Goal: Contribute content: Contribute content

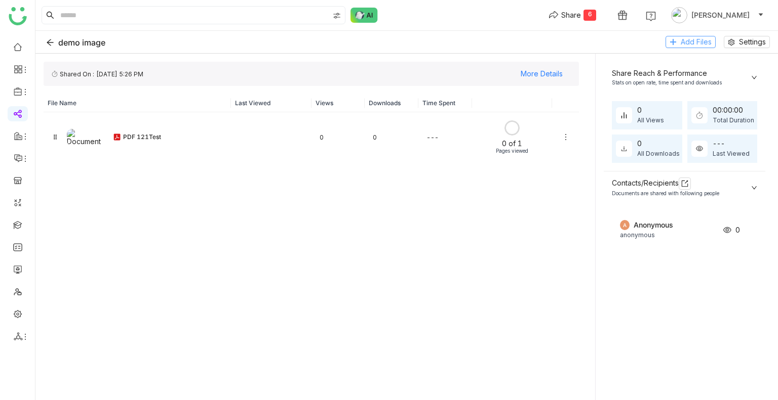
click at [684, 44] on span "Add Files" at bounding box center [695, 41] width 31 height 11
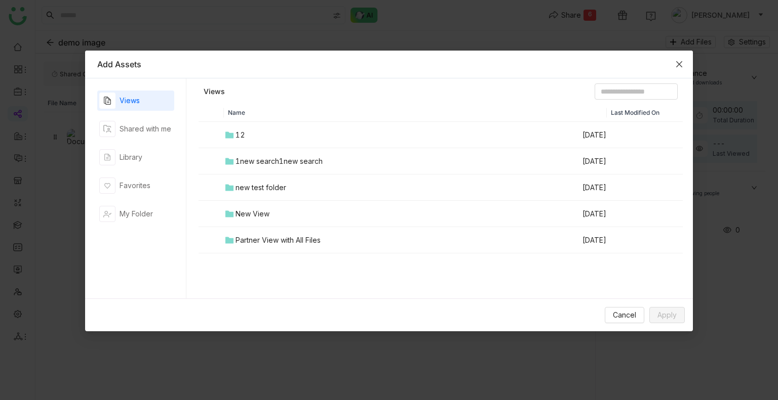
click at [682, 67] on icon "Close" at bounding box center [679, 64] width 8 height 8
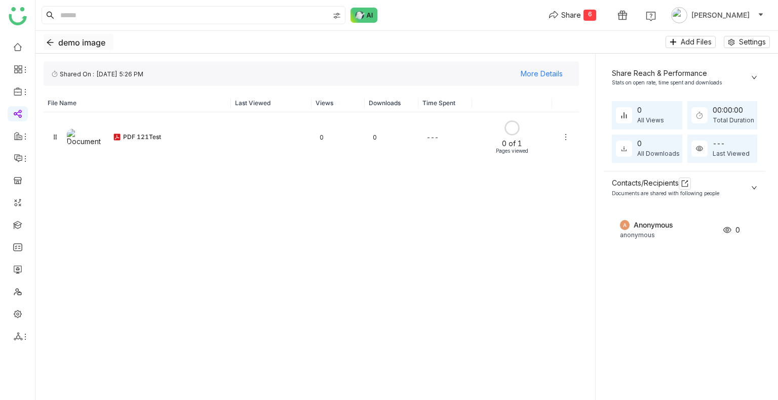
click at [55, 40] on button "demo image" at bounding box center [79, 42] width 70 height 16
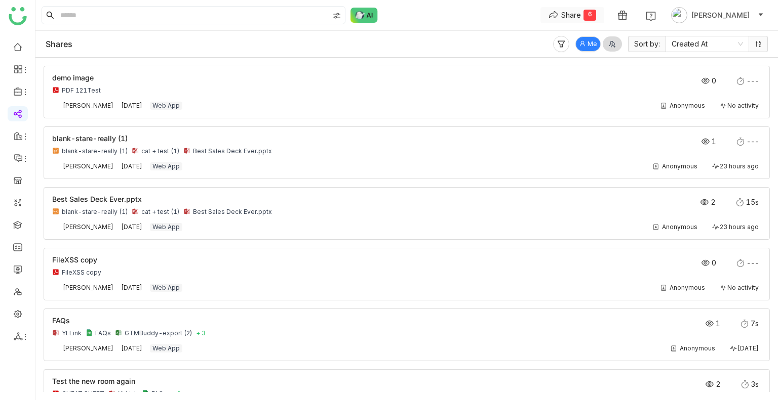
click at [579, 16] on div "Share" at bounding box center [571, 15] width 20 height 11
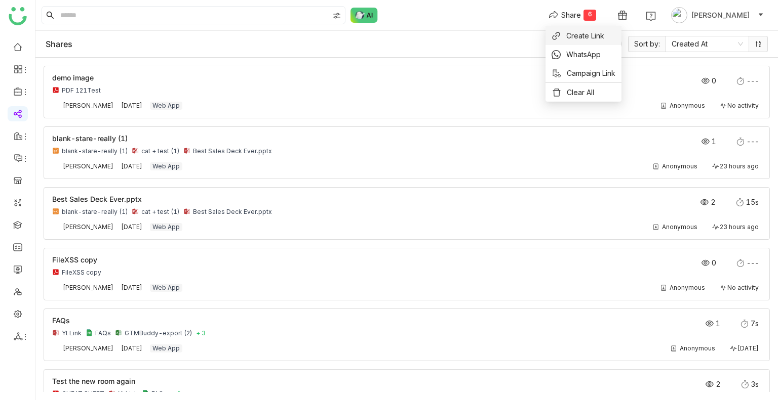
click at [578, 31] on span "Create Link" at bounding box center [585, 35] width 38 height 11
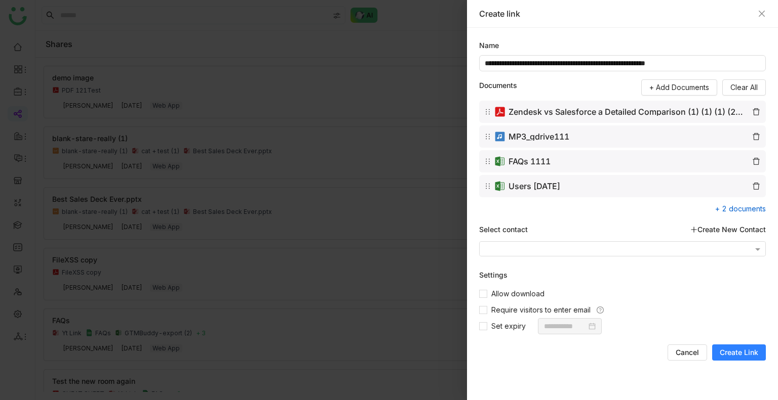
click at [740, 354] on span "Create Link" at bounding box center [738, 353] width 38 height 10
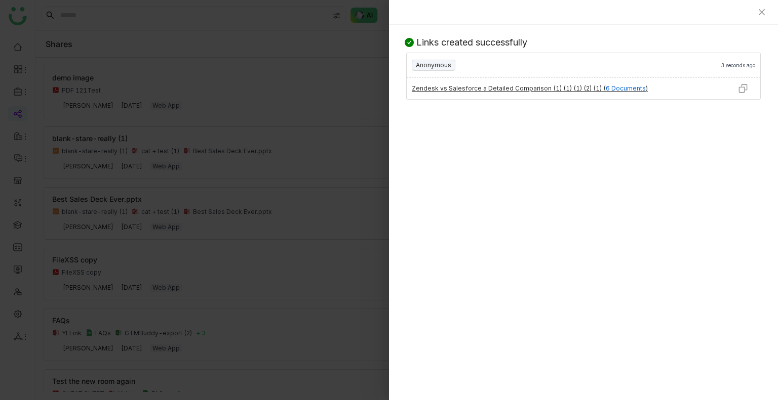
click at [742, 89] on img at bounding box center [743, 89] width 10 height 10
click at [762, 11] on icon "Close" at bounding box center [761, 12] width 6 height 6
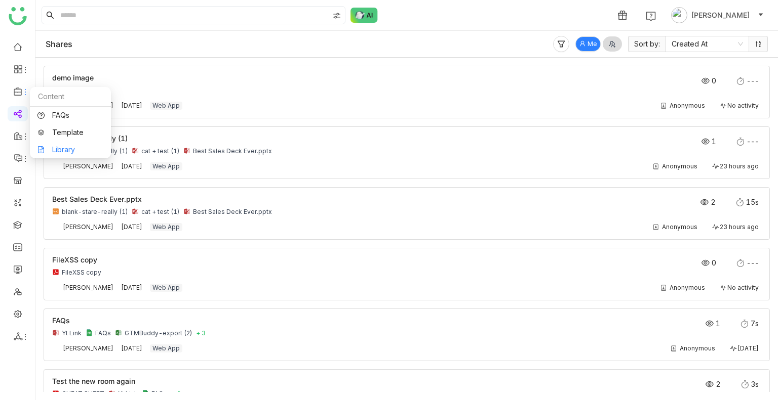
click at [83, 151] on link "Library" at bounding box center [70, 149] width 66 height 7
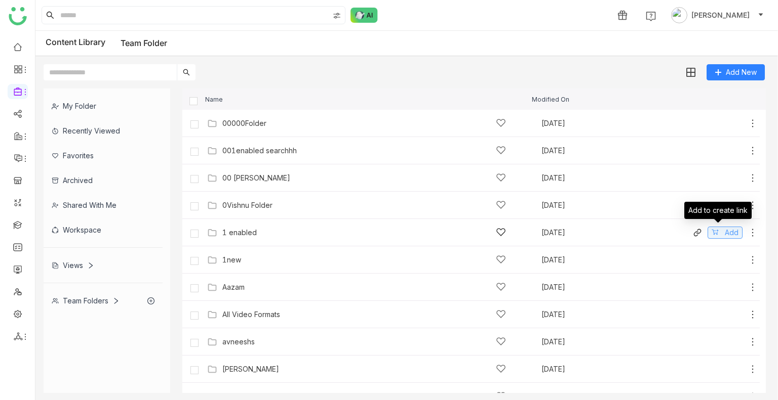
click at [711, 232] on button "Add" at bounding box center [724, 233] width 35 height 12
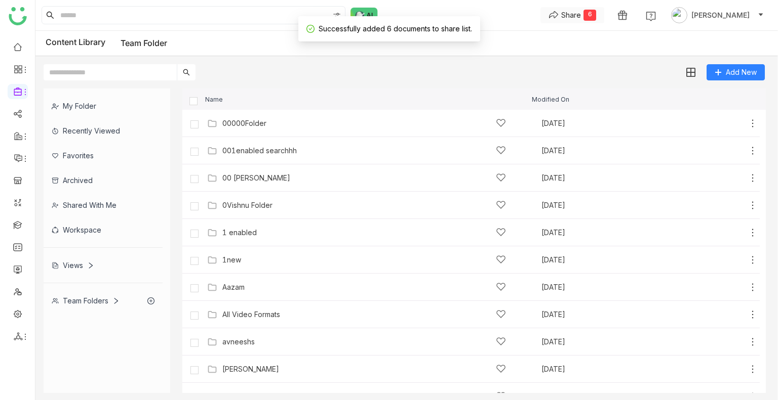
click at [581, 12] on div "Share" at bounding box center [571, 15] width 20 height 11
click at [578, 42] on li "Create Link" at bounding box center [583, 35] width 76 height 19
click at [581, 13] on div "Share" at bounding box center [571, 15] width 20 height 11
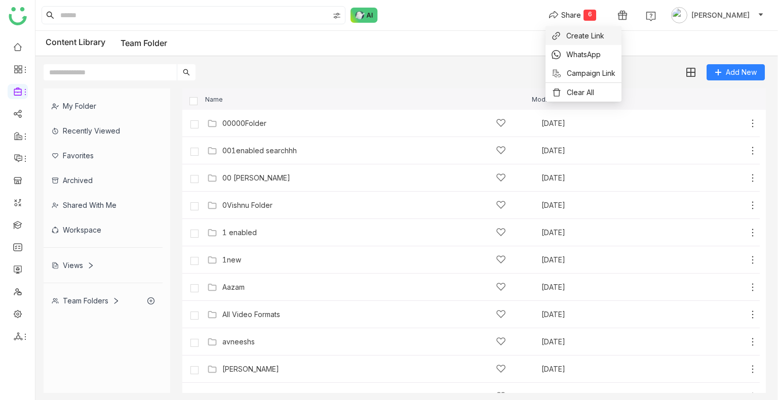
click at [595, 29] on li "Create Link" at bounding box center [583, 35] width 76 height 19
click at [581, 18] on div "Share" at bounding box center [571, 15] width 20 height 11
click at [583, 30] on span "Create Link" at bounding box center [585, 35] width 38 height 11
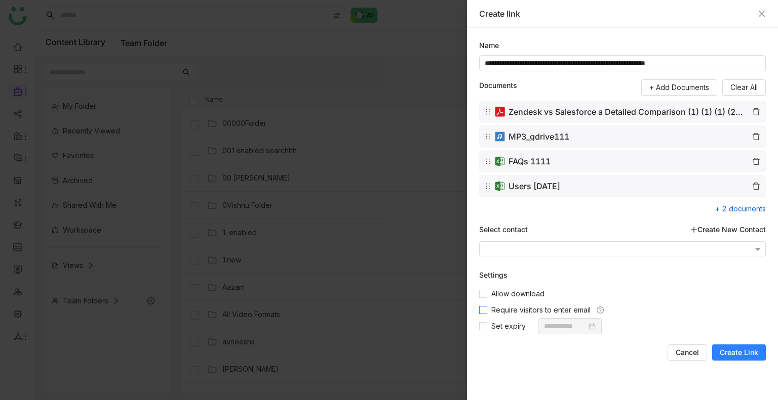
click at [507, 311] on span "Require visitors to enter email" at bounding box center [540, 310] width 107 height 11
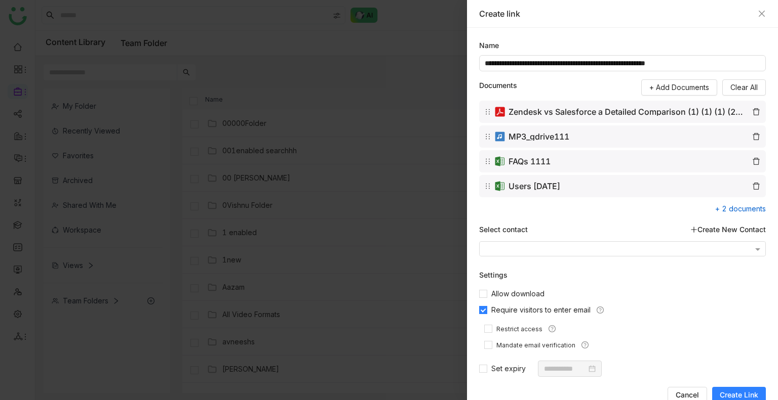
click at [508, 308] on span "Require visitors to enter email" at bounding box center [540, 310] width 107 height 11
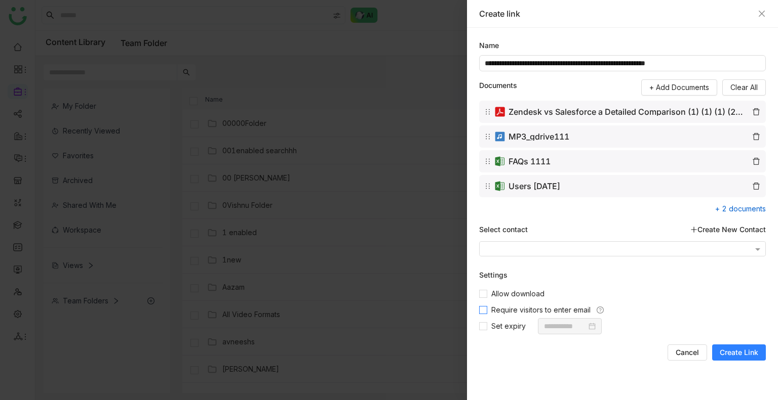
click at [508, 308] on span "Require visitors to enter email" at bounding box center [540, 310] width 107 height 11
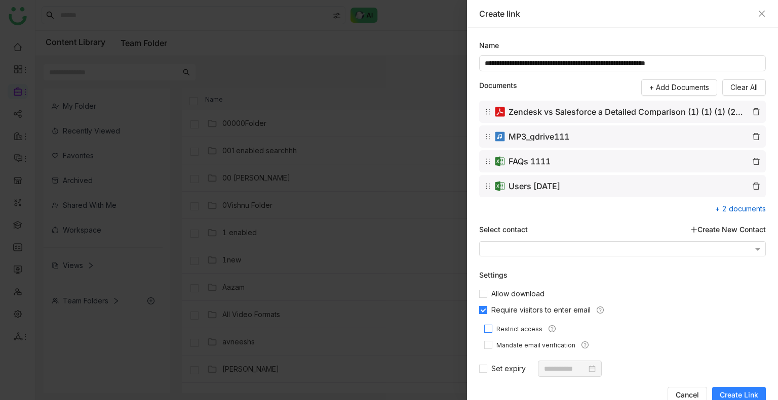
click at [512, 328] on span "Restrict access" at bounding box center [519, 330] width 54 height 10
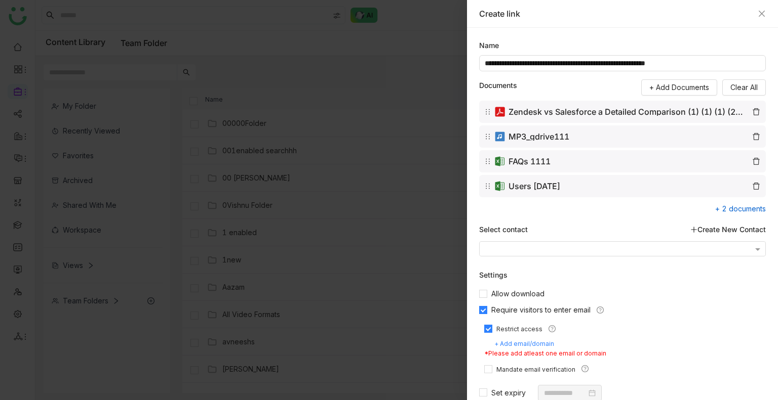
click at [512, 328] on span "Restrict access" at bounding box center [519, 330] width 54 height 10
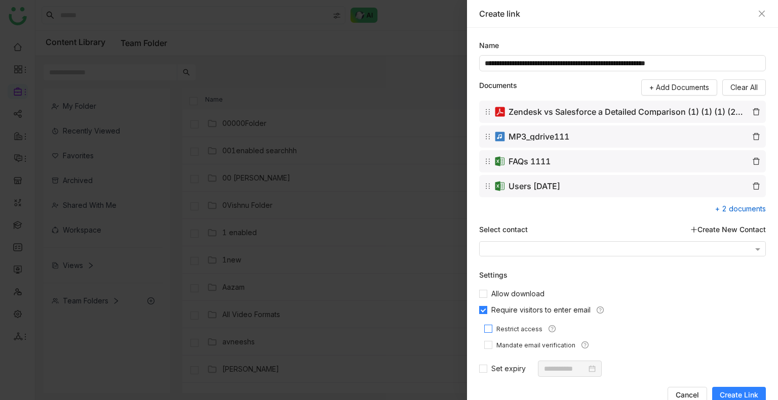
click at [512, 328] on span "Restrict access" at bounding box center [519, 330] width 54 height 10
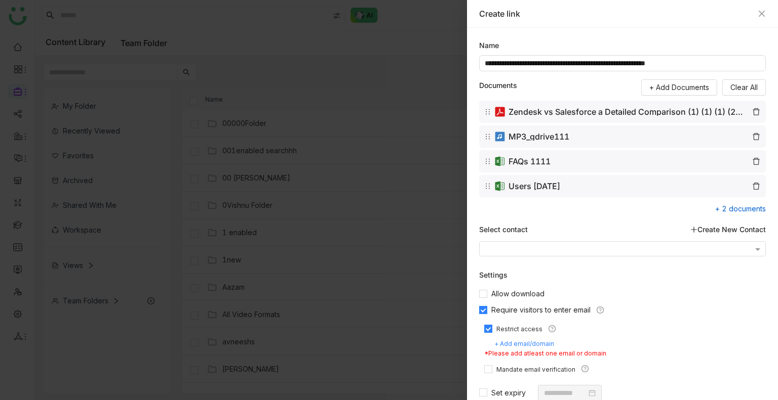
click at [512, 328] on span "Restrict access" at bounding box center [519, 330] width 54 height 10
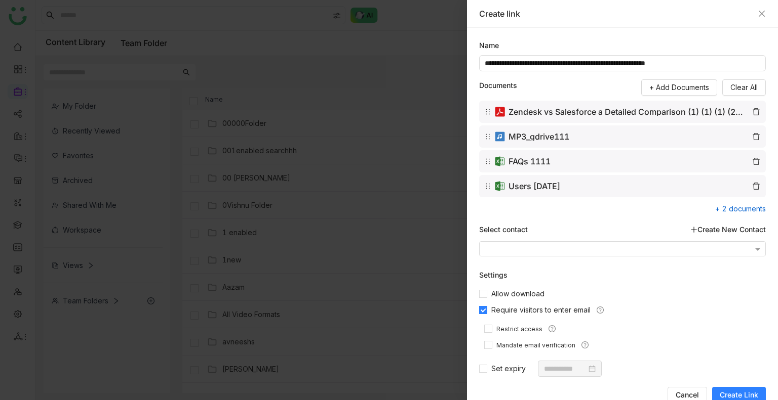
drag, startPoint x: 512, startPoint y: 328, endPoint x: 588, endPoint y: 334, distance: 76.2
click at [588, 334] on div "Restrict access Mandate email verification" at bounding box center [622, 336] width 287 height 37
click at [758, 7] on div "Create link" at bounding box center [622, 14] width 311 height 28
click at [759, 10] on icon "Close" at bounding box center [761, 14] width 8 height 8
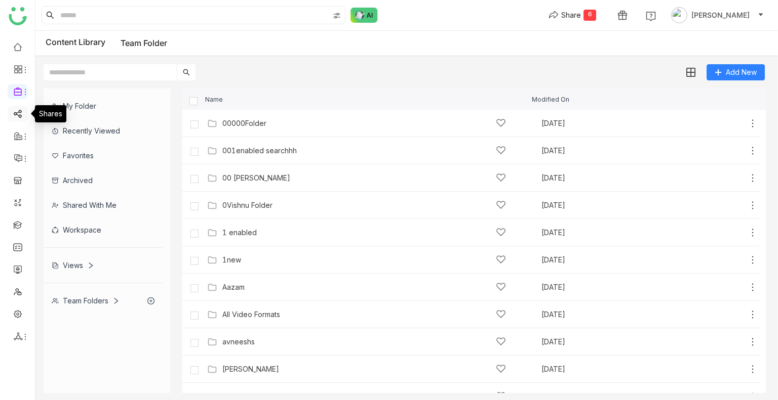
click at [15, 117] on link at bounding box center [17, 113] width 9 height 9
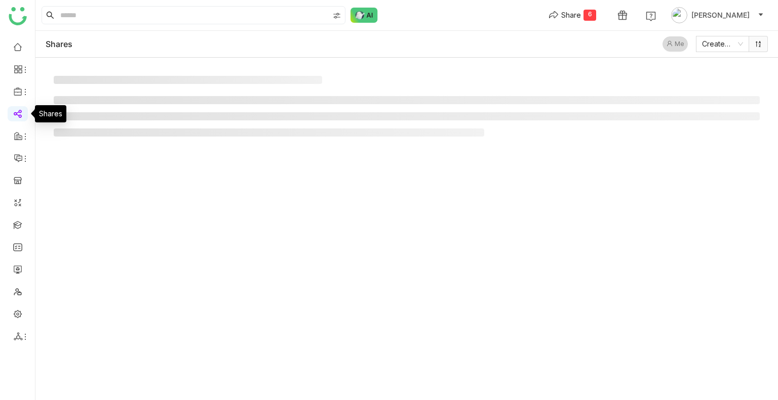
click at [15, 117] on link at bounding box center [17, 113] width 9 height 9
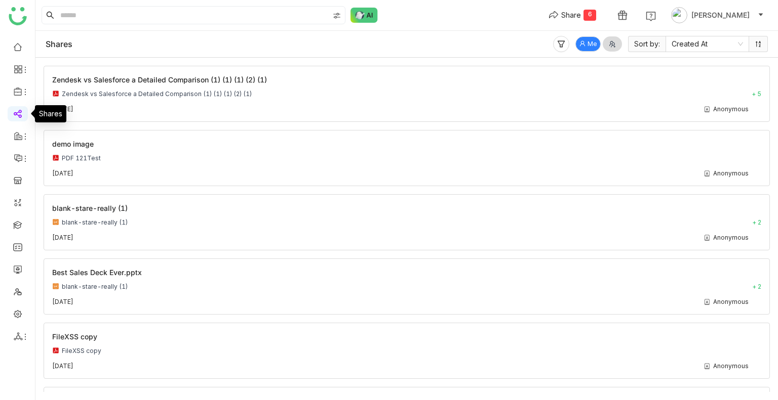
click at [15, 117] on link at bounding box center [17, 113] width 9 height 9
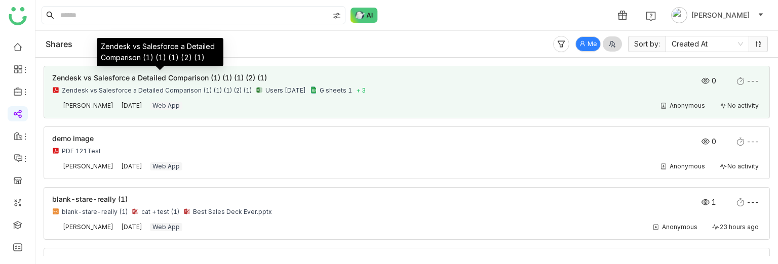
click at [175, 73] on div "Zendesk vs Salesforce a Detailed Comparison (1) (1) (1) (2) (1)" at bounding box center [160, 55] width 127 height 35
click at [188, 77] on span "Zendesk vs Salesforce a Detailed Comparison (1) (1) (1) (2) (1)" at bounding box center [159, 77] width 215 height 9
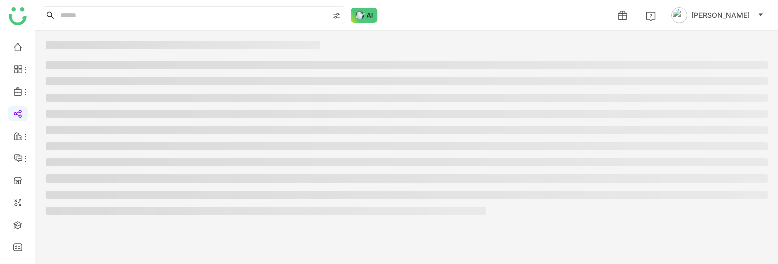
click at [188, 77] on li at bounding box center [407, 81] width 722 height 8
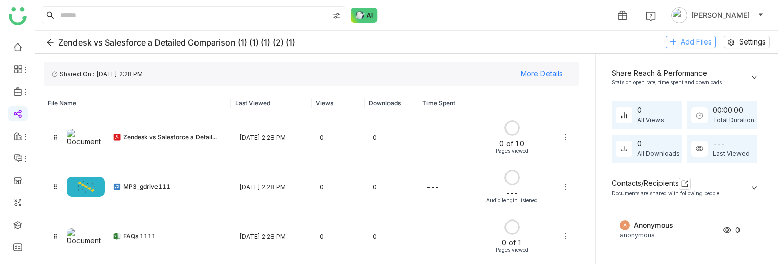
click at [684, 39] on span "Add Files" at bounding box center [695, 41] width 31 height 11
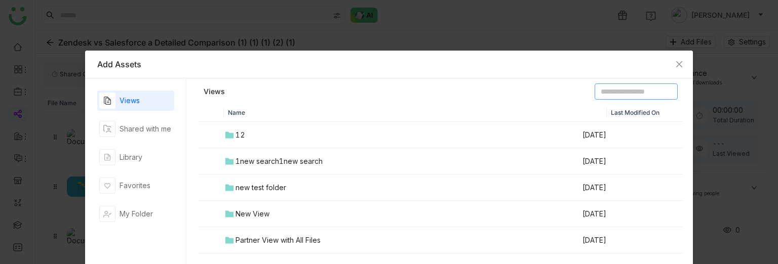
click at [602, 96] on input at bounding box center [635, 92] width 83 height 16
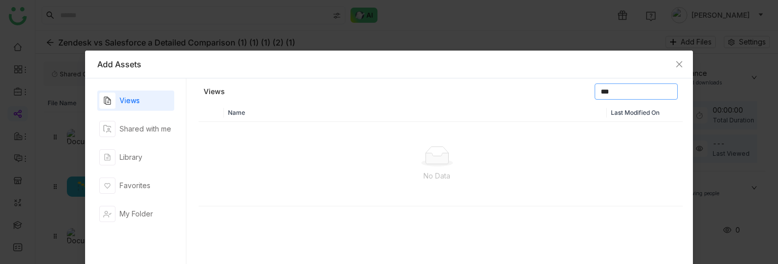
click at [594, 93] on input "***" at bounding box center [635, 92] width 83 height 16
type input "*******"
click at [609, 93] on input "*******" at bounding box center [635, 92] width 83 height 16
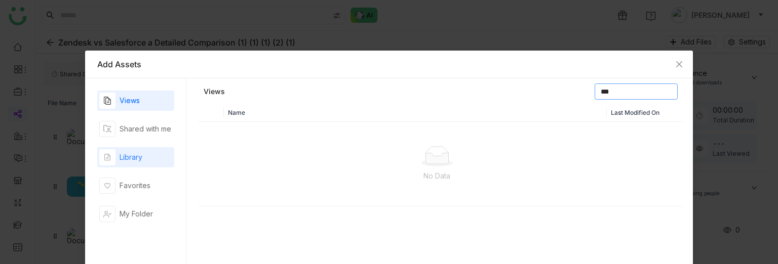
type input "***"
click at [129, 162] on div "Library" at bounding box center [130, 157] width 23 height 11
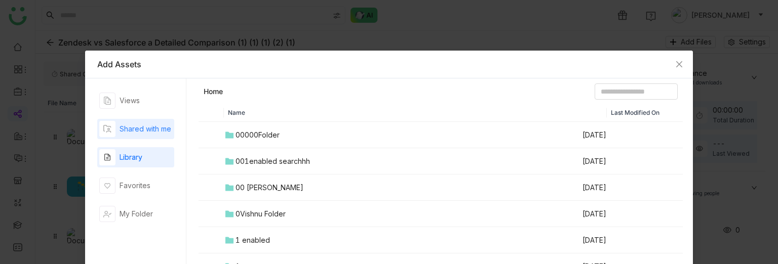
click at [130, 131] on div "Shared with me" at bounding box center [145, 129] width 52 height 11
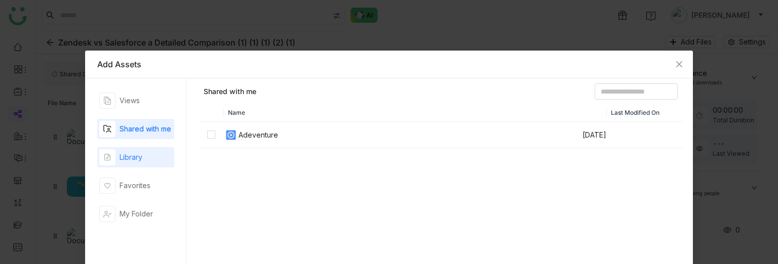
click at [134, 155] on div "Library" at bounding box center [130, 157] width 23 height 11
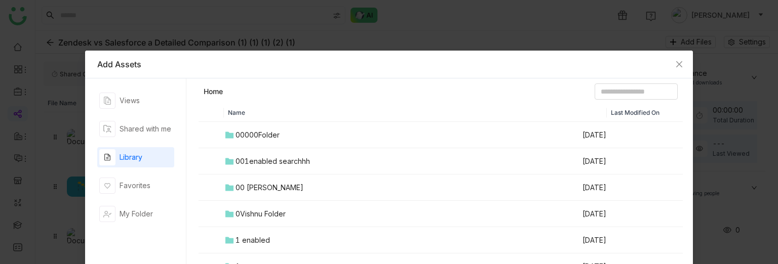
click at [134, 155] on div "Library" at bounding box center [130, 157] width 23 height 11
drag, startPoint x: 134, startPoint y: 155, endPoint x: 137, endPoint y: 170, distance: 15.0
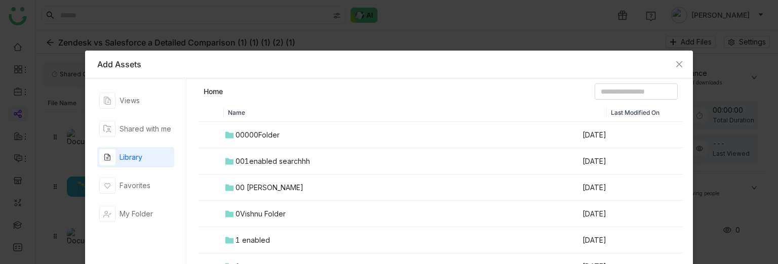
click at [137, 170] on div "Views Shared with me Library Favorites My Folder" at bounding box center [135, 189] width 77 height 196
click at [102, 208] on div "button" at bounding box center [107, 214] width 16 height 16
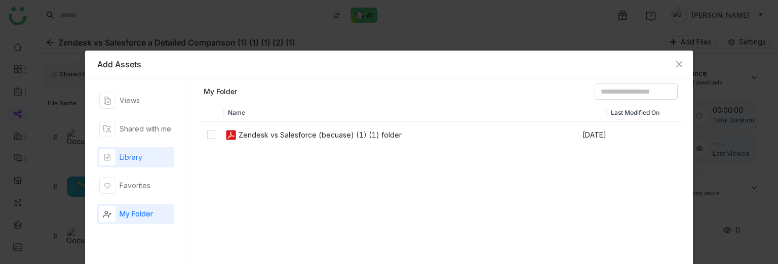
click at [106, 159] on icon "button" at bounding box center [107, 158] width 3 height 1
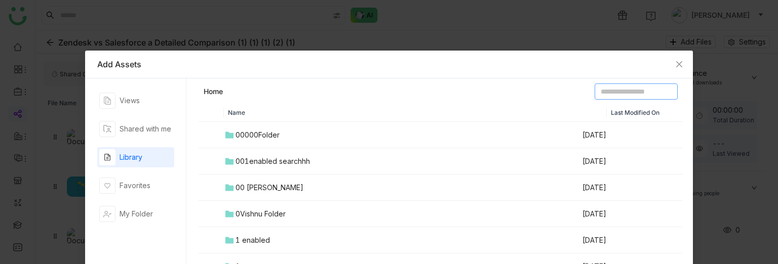
click at [599, 87] on input at bounding box center [635, 92] width 83 height 16
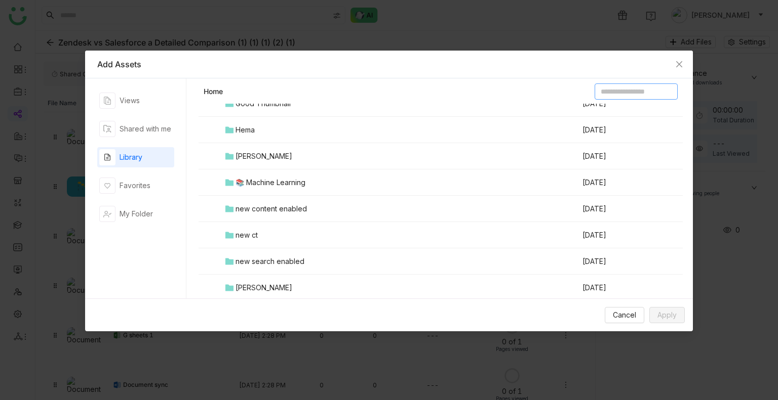
scroll to position [660, 0]
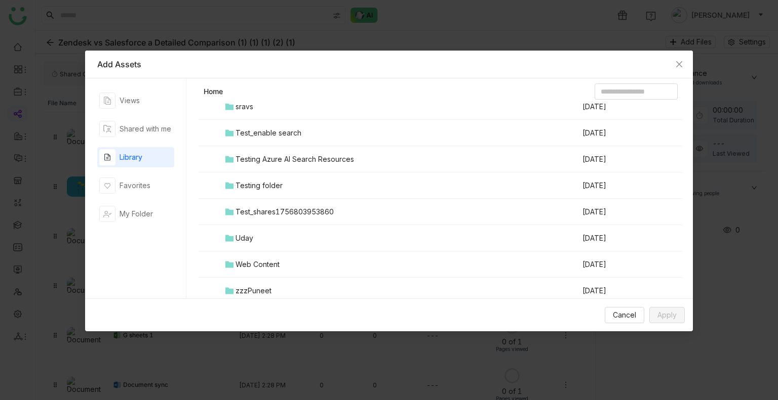
click at [270, 180] on div "Testing folder" at bounding box center [258, 185] width 47 height 11
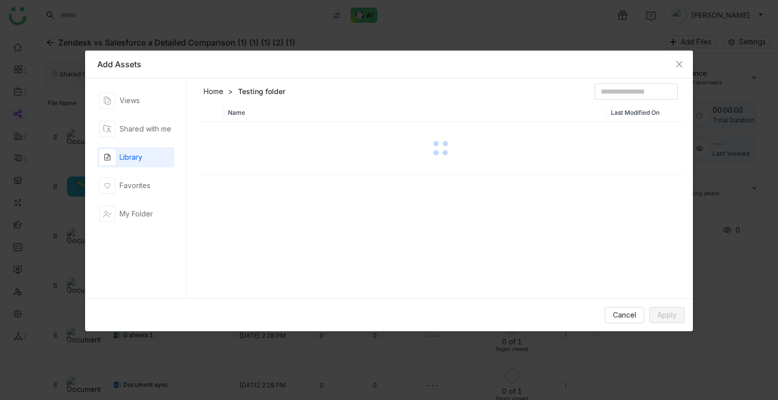
scroll to position [0, 0]
click at [270, 180] on div "Name Last Modified On" at bounding box center [440, 204] width 484 height 200
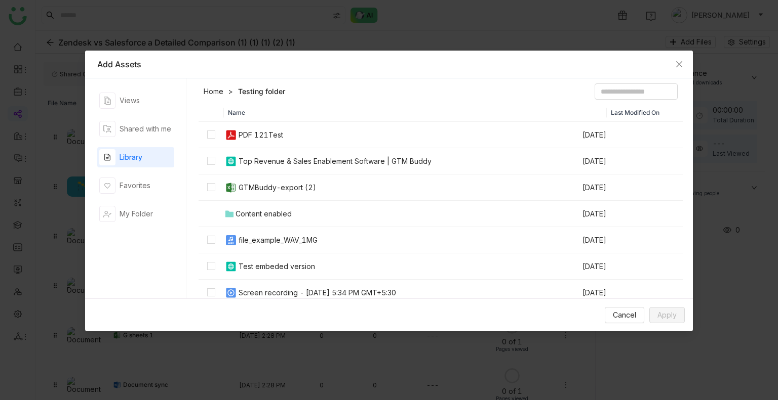
click at [347, 104] on th "Name" at bounding box center [415, 113] width 383 height 18
drag, startPoint x: 316, startPoint y: 137, endPoint x: 238, endPoint y: 135, distance: 78.5
click at [238, 135] on td "PDF 121Test" at bounding box center [402, 135] width 357 height 26
copy div "PDF 121Test"
click at [138, 125] on div "Shared with me" at bounding box center [145, 129] width 52 height 11
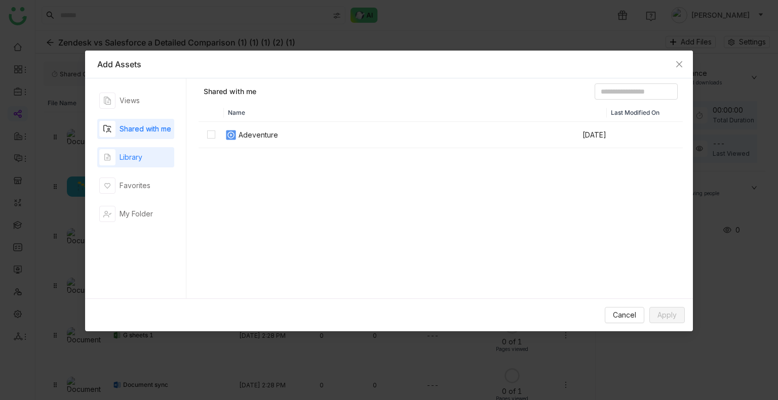
click at [142, 154] on div "Library" at bounding box center [130, 157] width 23 height 11
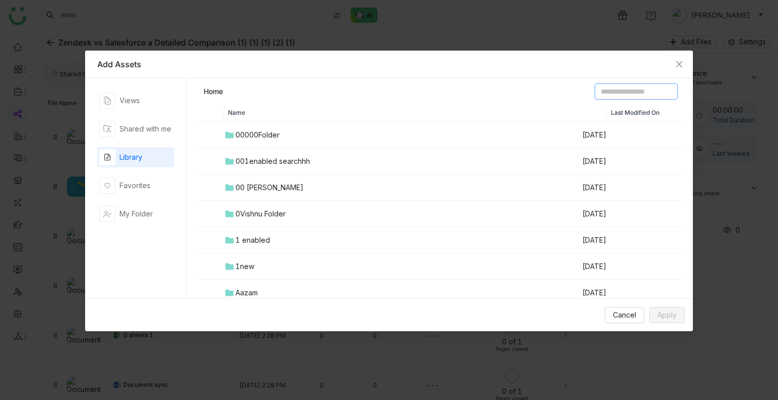
click at [610, 98] on input at bounding box center [635, 92] width 83 height 16
paste input "**********"
type input "**********"
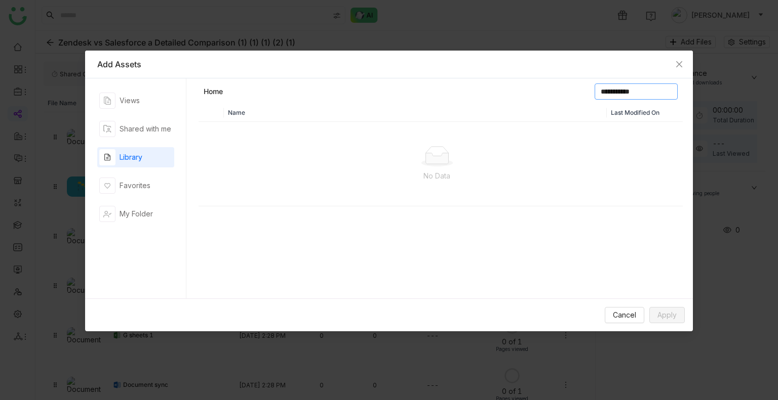
click at [622, 94] on input "**********" at bounding box center [635, 92] width 83 height 16
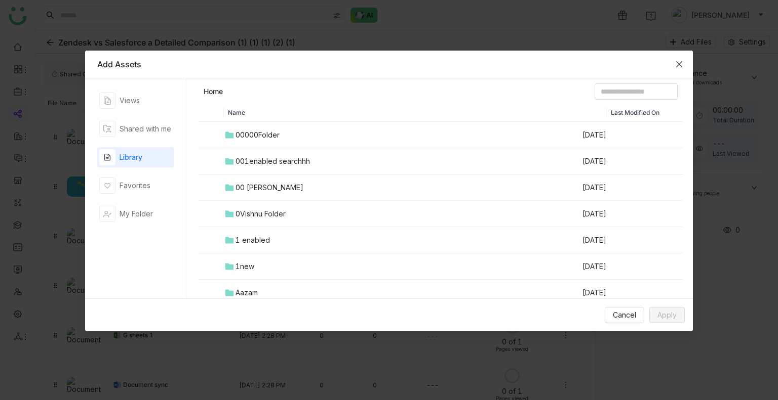
click at [674, 58] on span "Close" at bounding box center [678, 64] width 27 height 27
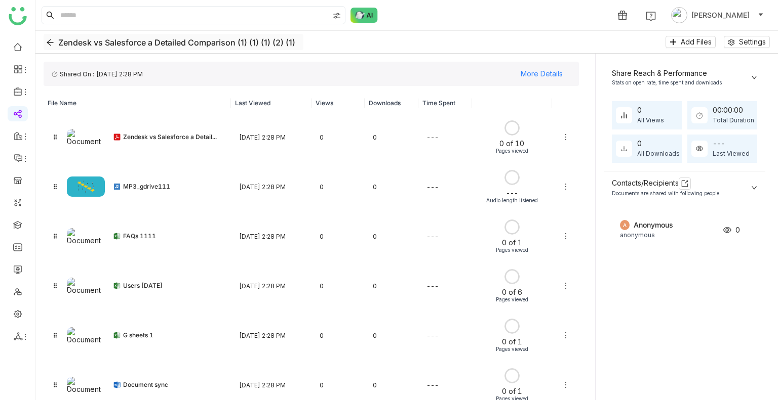
click at [47, 42] on icon "Back" at bounding box center [50, 42] width 8 height 8
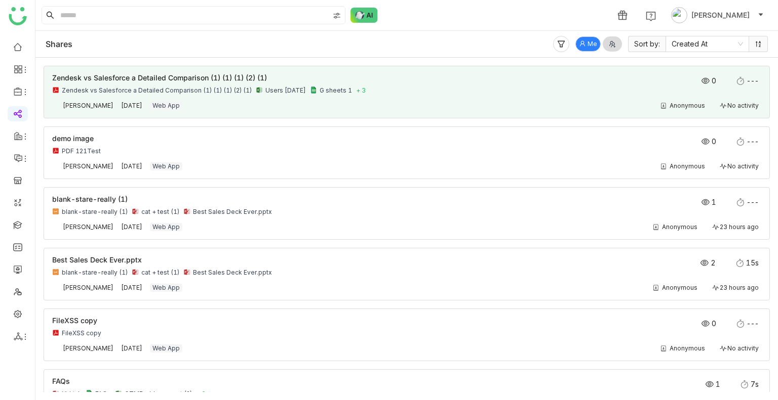
click at [222, 108] on div "Anonymous No activity" at bounding box center [476, 106] width 569 height 8
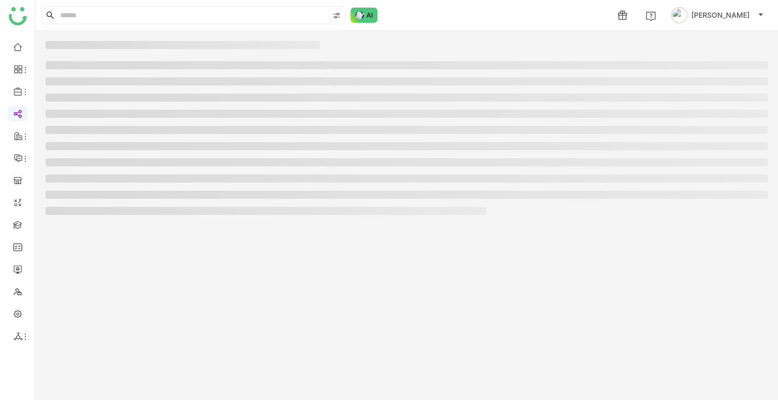
click at [222, 108] on ul at bounding box center [407, 138] width 722 height 154
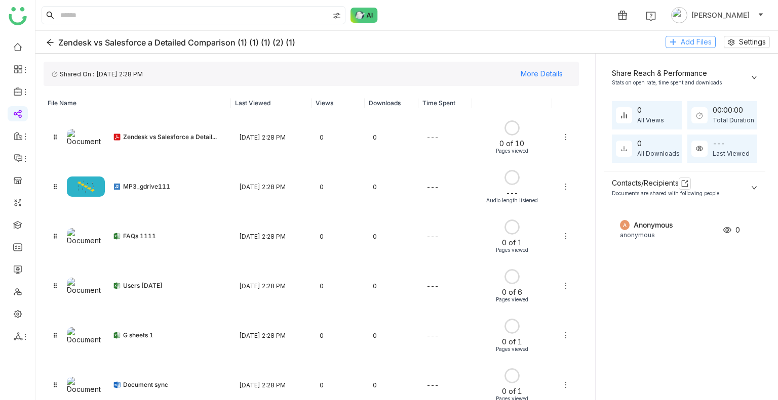
click at [685, 43] on span "Add Files" at bounding box center [695, 41] width 31 height 11
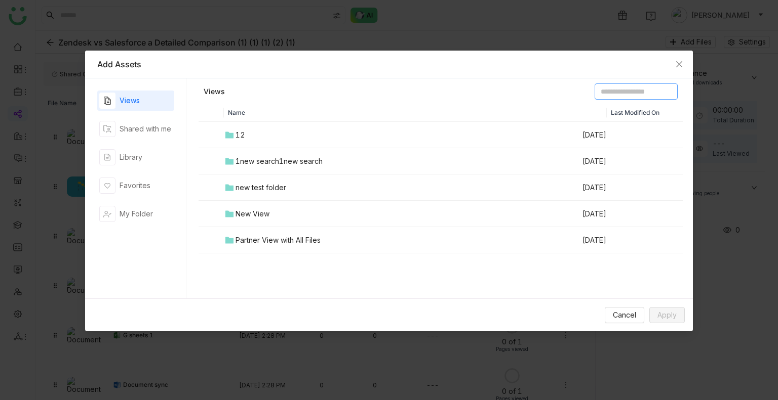
click at [599, 87] on input at bounding box center [635, 92] width 83 height 16
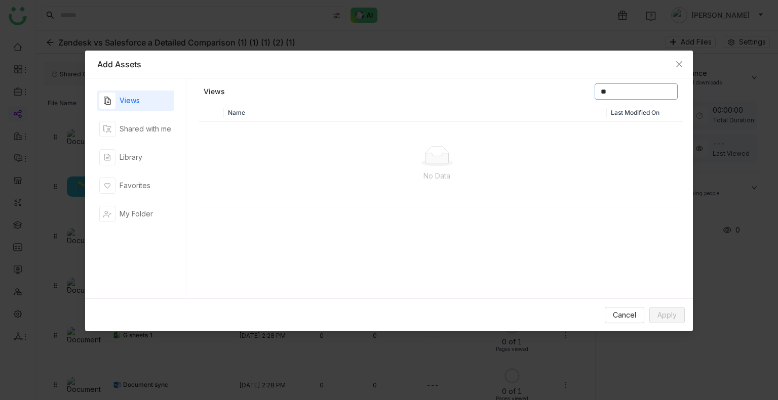
type input "*"
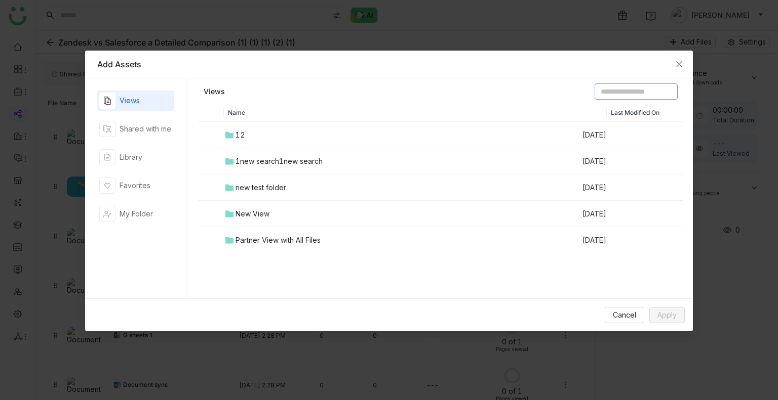
type input "*"
click at [156, 163] on div "Library" at bounding box center [135, 157] width 77 height 20
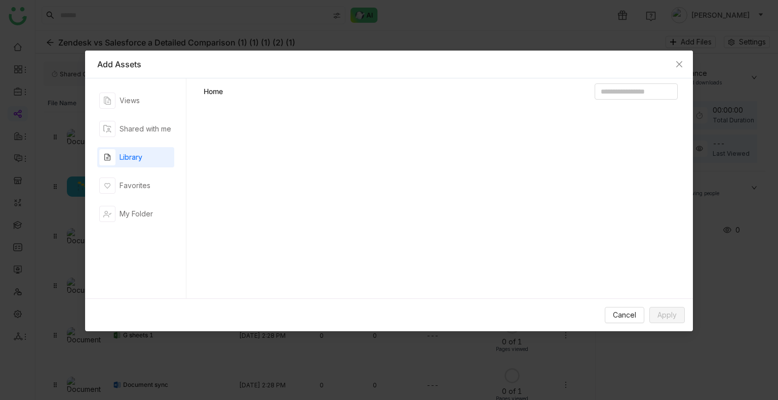
click at [156, 163] on div "Library" at bounding box center [135, 157] width 77 height 20
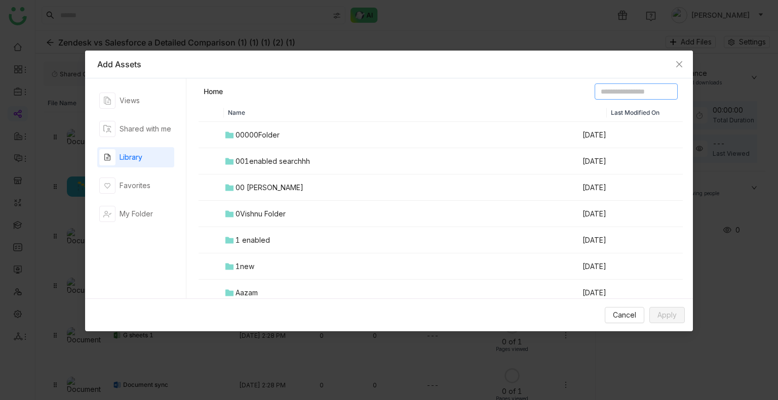
click at [595, 87] on input at bounding box center [635, 92] width 83 height 16
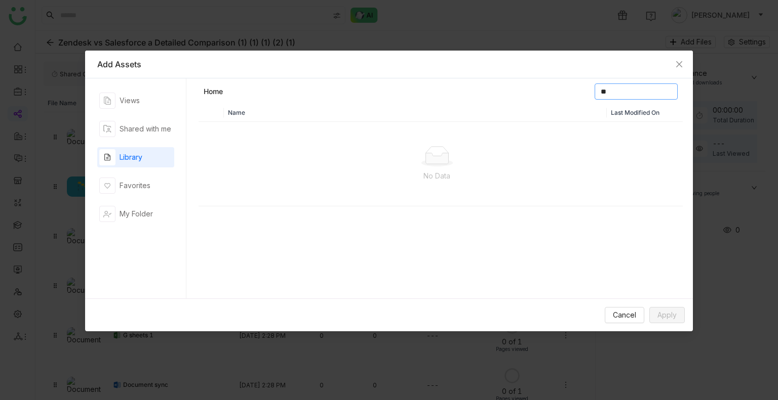
type input "*"
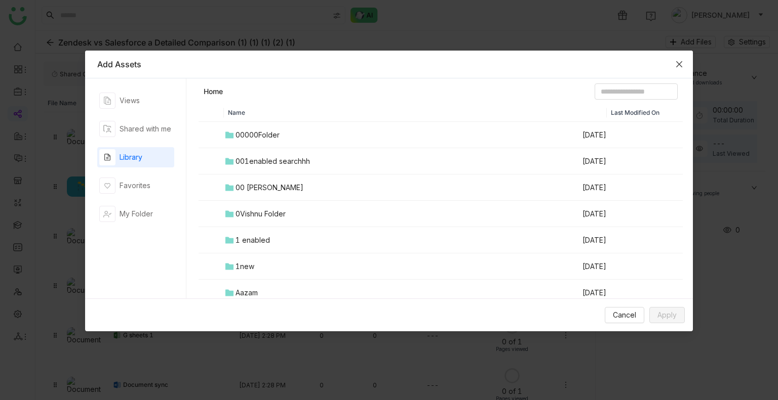
click at [678, 69] on span "Close" at bounding box center [678, 64] width 27 height 27
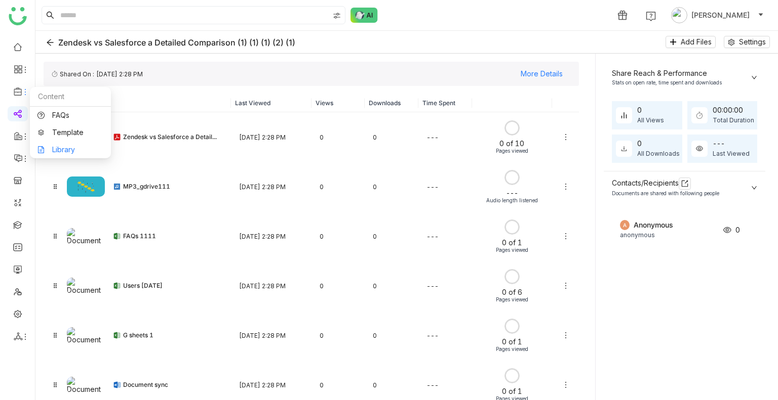
click at [81, 147] on link "Library" at bounding box center [70, 149] width 66 height 7
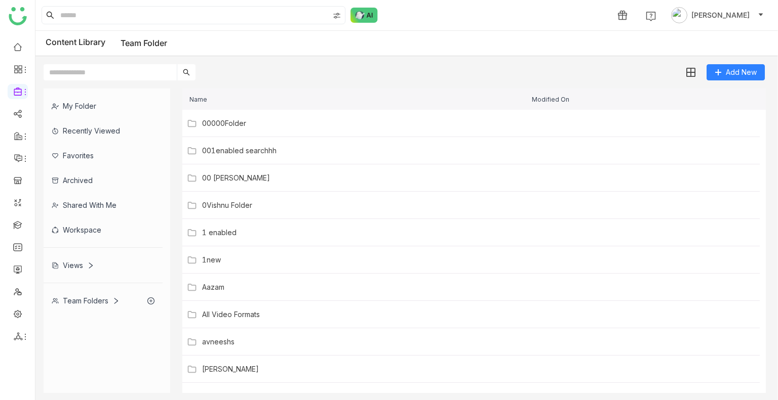
click at [81, 147] on div "Favorites" at bounding box center [103, 155] width 119 height 25
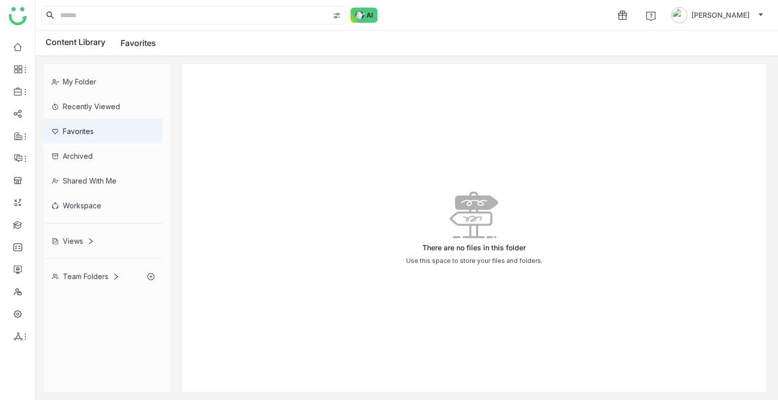
click at [157, 22] on input at bounding box center [193, 15] width 270 height 17
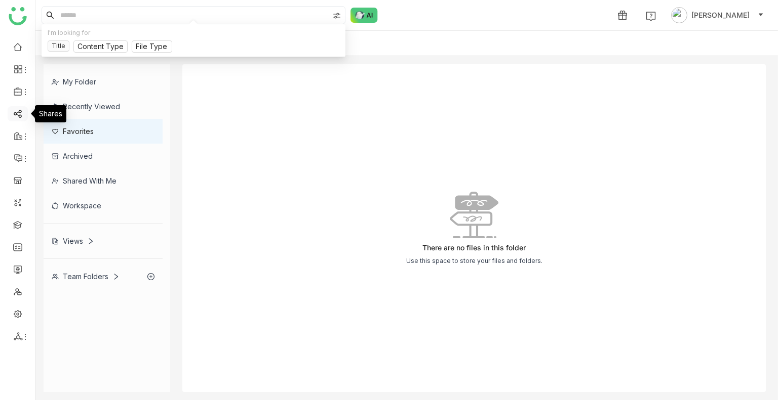
click at [19, 114] on link at bounding box center [17, 113] width 9 height 9
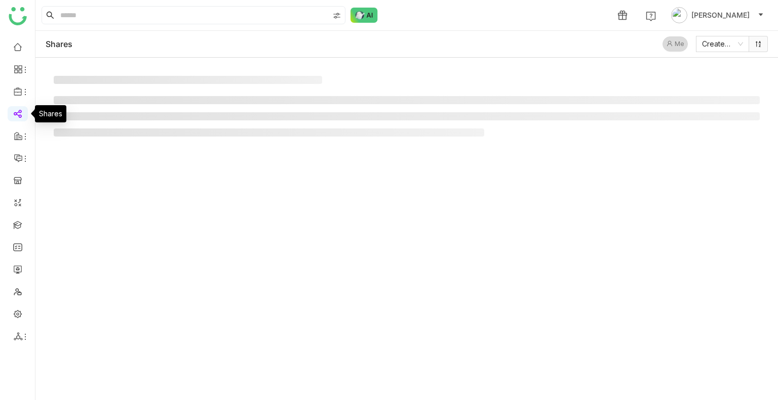
click at [19, 114] on link at bounding box center [17, 113] width 9 height 9
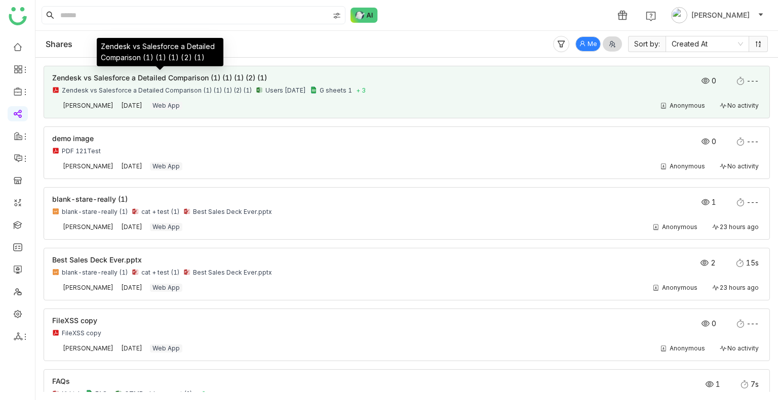
click at [156, 74] on span "Zendesk vs Salesforce a Detailed Comparison (1) (1) (1) (2) (1)" at bounding box center [159, 77] width 215 height 9
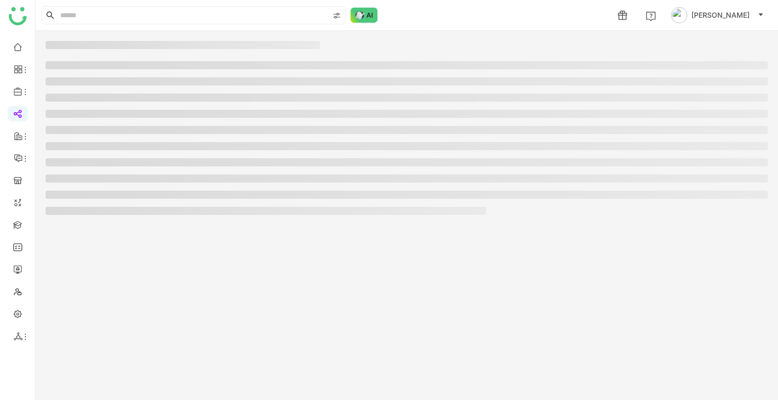
click at [156, 74] on ul at bounding box center [407, 138] width 722 height 154
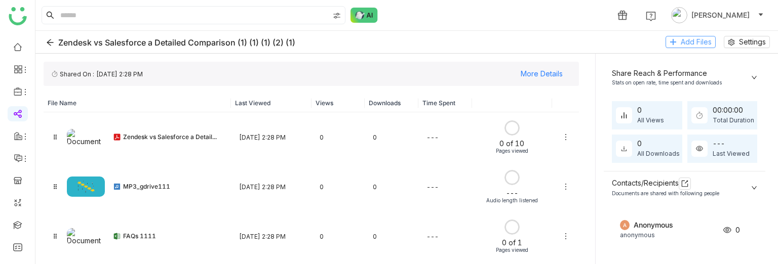
click at [689, 40] on span "Add Files" at bounding box center [695, 41] width 31 height 11
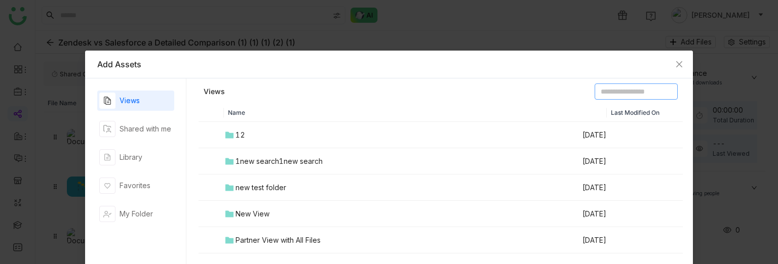
click at [599, 91] on input at bounding box center [635, 92] width 83 height 16
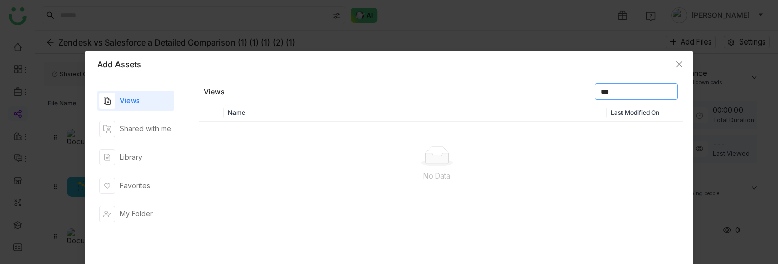
type input "***"
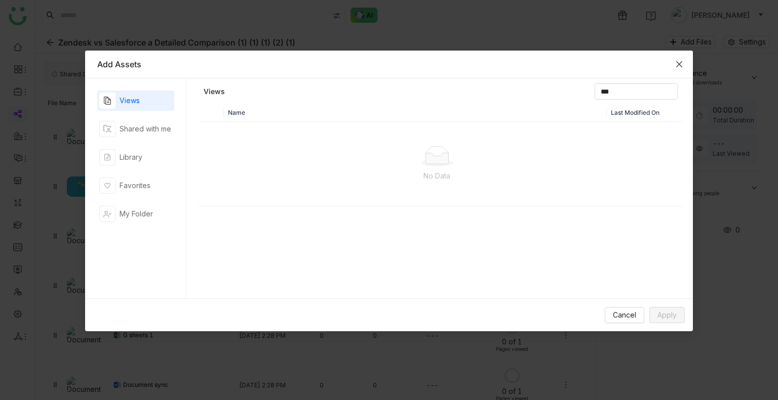
click at [672, 62] on span "Close" at bounding box center [678, 64] width 27 height 27
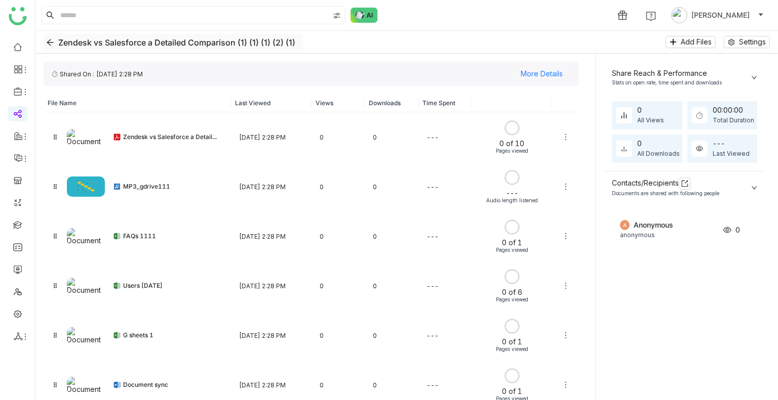
click at [51, 42] on icon "Back" at bounding box center [50, 42] width 8 height 8
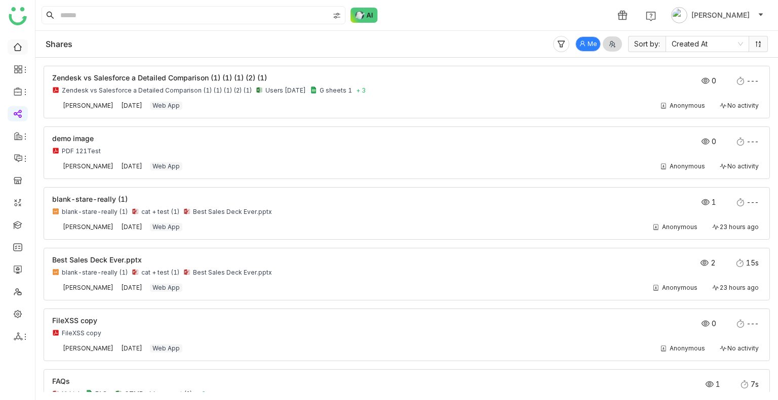
drag, startPoint x: 0, startPoint y: 48, endPoint x: 12, endPoint y: 50, distance: 11.7
click at [12, 50] on ul at bounding box center [17, 191] width 35 height 319
click at [13, 50] on link at bounding box center [17, 46] width 9 height 9
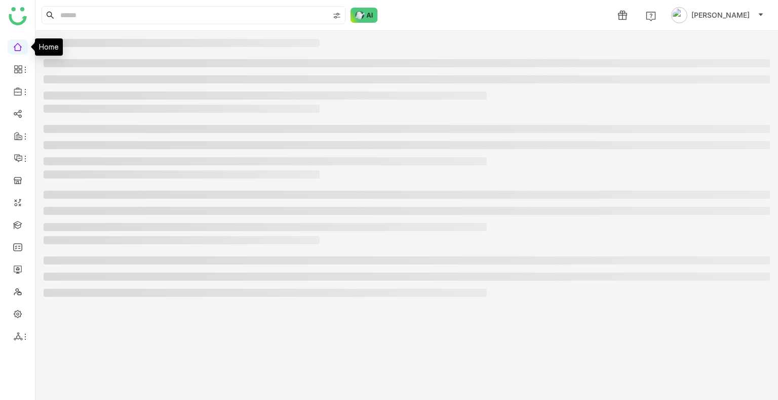
click at [13, 50] on link at bounding box center [17, 46] width 9 height 9
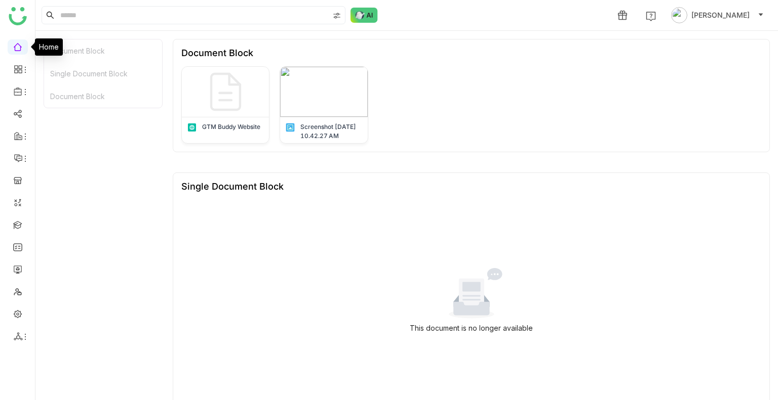
click at [13, 50] on link at bounding box center [17, 46] width 9 height 9
click at [66, 146] on link "Library" at bounding box center [70, 149] width 66 height 7
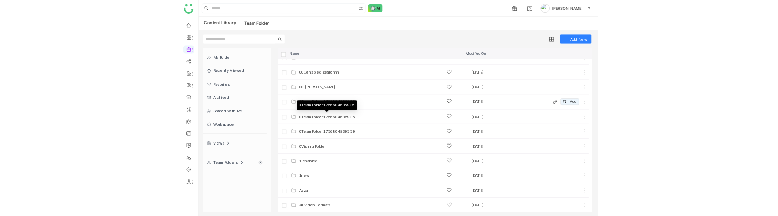
scroll to position [18, 0]
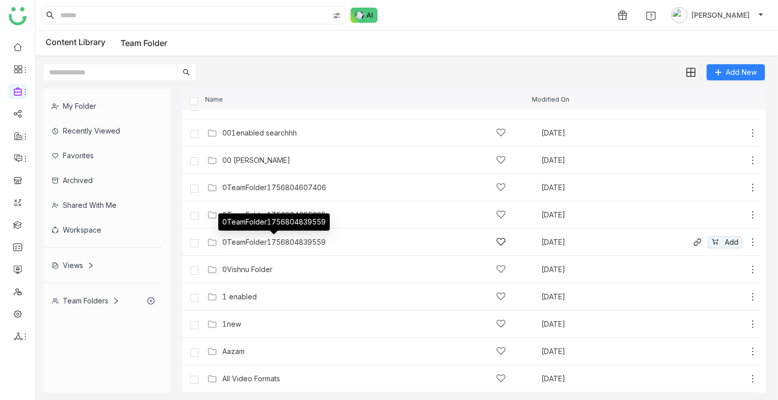
click at [312, 243] on div "0TeamFolder1756804839559" at bounding box center [273, 242] width 103 height 8
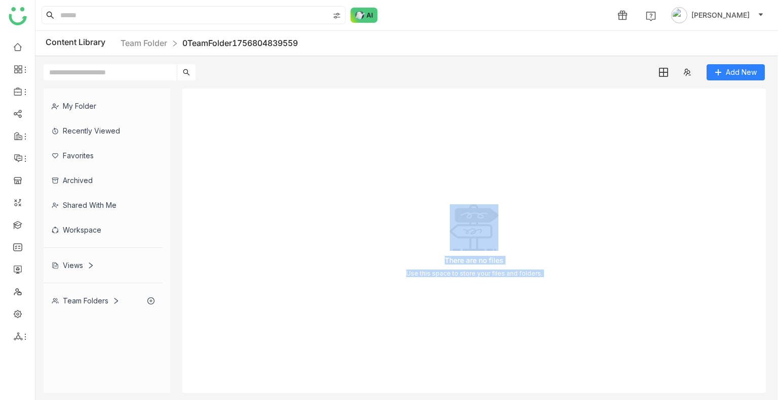
click at [320, 267] on div "There are no files Use this space to store your files and folders." at bounding box center [473, 241] width 583 height 305
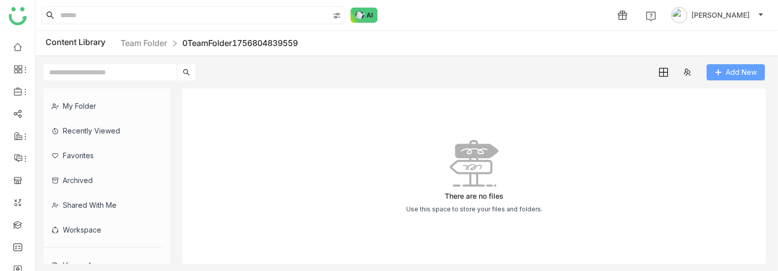
click at [726, 68] on span "Add New" at bounding box center [741, 72] width 31 height 11
click at [737, 64] on button "Add New" at bounding box center [735, 72] width 58 height 16
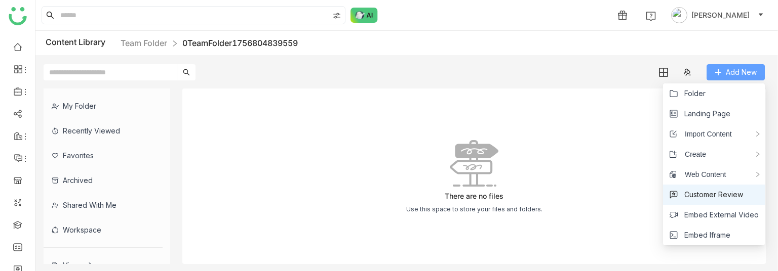
drag, startPoint x: 43, startPoint y: 271, endPoint x: 682, endPoint y: 191, distance: 643.9
click at [682, 191] on body "1 [PERSON_NAME] Content Library Team Folder 0TeamFolder1756804839559 Add New My…" at bounding box center [389, 135] width 778 height 271
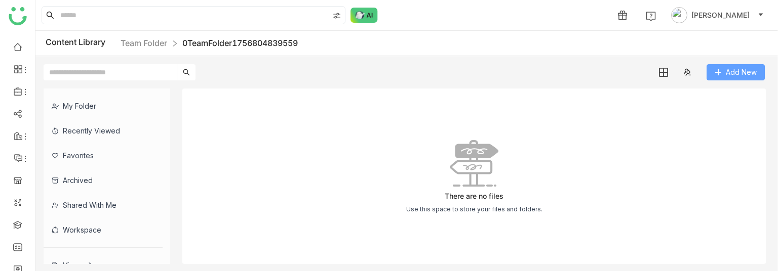
drag, startPoint x: 682, startPoint y: 191, endPoint x: 732, endPoint y: 74, distance: 127.2
click at [732, 74] on span "Add New" at bounding box center [741, 72] width 31 height 11
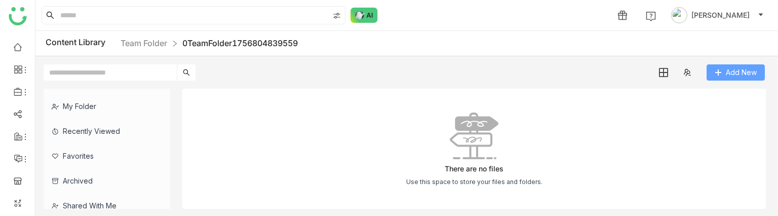
click at [745, 71] on body "1 [PERSON_NAME] Content Library Team Folder 0TeamFolder1756804839559 Add New My…" at bounding box center [389, 108] width 778 height 216
click at [754, 79] on button "Add New" at bounding box center [735, 72] width 58 height 16
click at [742, 70] on span "Add New" at bounding box center [741, 72] width 31 height 11
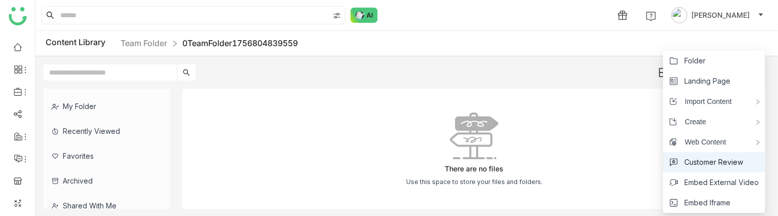
click at [703, 160] on span "Customer Review" at bounding box center [713, 161] width 59 height 11
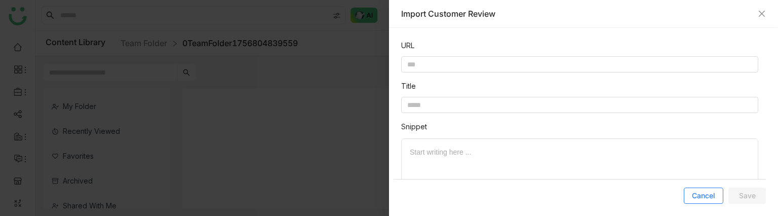
click at [706, 202] on button "Cancel" at bounding box center [703, 195] width 39 height 16
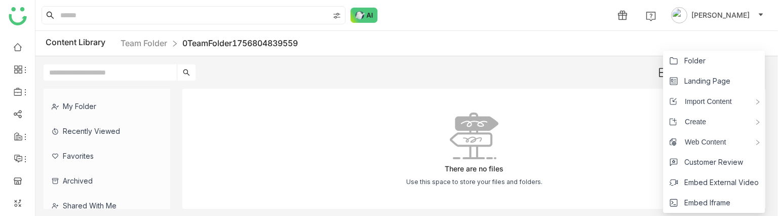
click at [618, 131] on div "There are no files Use this space to store your files and folders." at bounding box center [473, 149] width 583 height 120
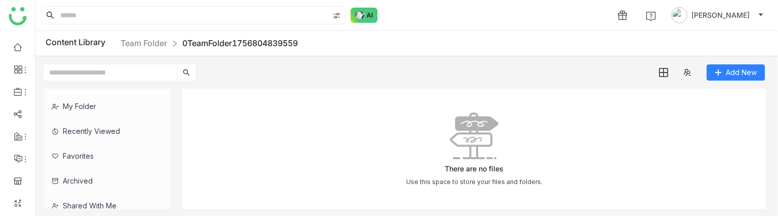
click at [618, 131] on div "There are no files Use this space to store your files and folders." at bounding box center [473, 149] width 583 height 120
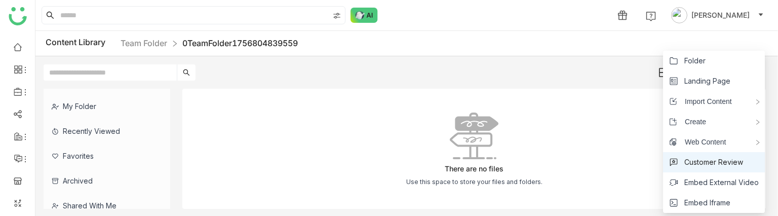
click at [711, 162] on span "Customer Review" at bounding box center [713, 161] width 59 height 11
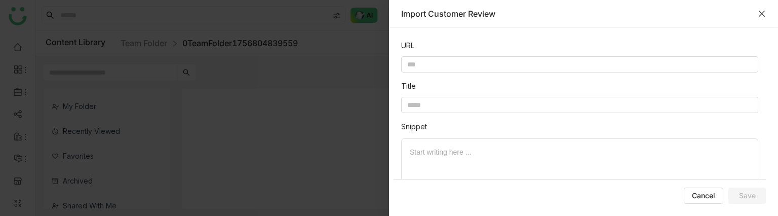
click at [758, 10] on icon "Close" at bounding box center [761, 14] width 8 height 8
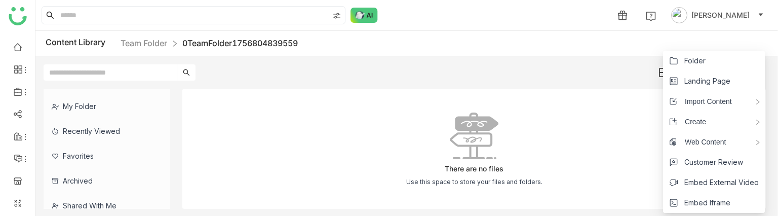
click at [720, 66] on li "Folder" at bounding box center [714, 61] width 102 height 20
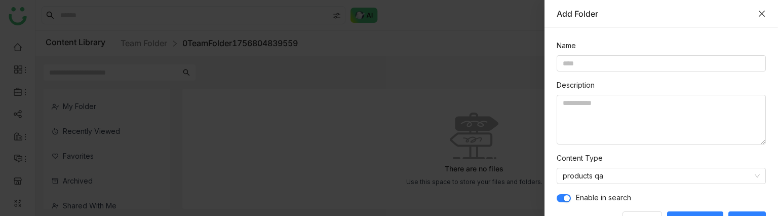
click at [761, 13] on icon "Close" at bounding box center [761, 14] width 6 height 6
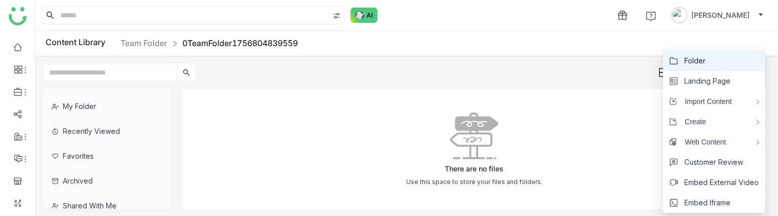
click at [728, 58] on li "Folder" at bounding box center [714, 61] width 102 height 20
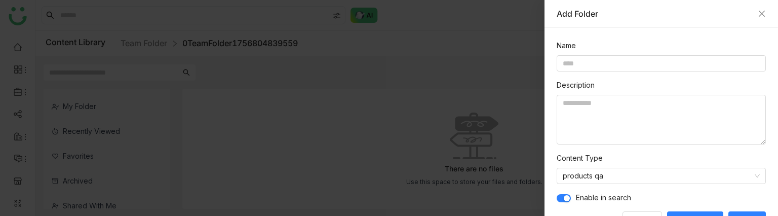
click at [754, 13] on div "Add Folder" at bounding box center [660, 13] width 209 height 11
click at [756, 15] on div "Add Folder" at bounding box center [660, 13] width 209 height 11
click at [760, 14] on icon "Close" at bounding box center [761, 14] width 6 height 6
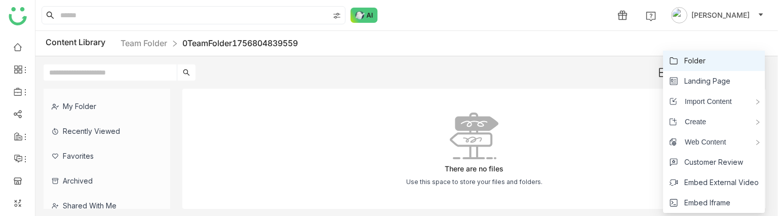
click at [730, 55] on li "Folder" at bounding box center [714, 61] width 102 height 20
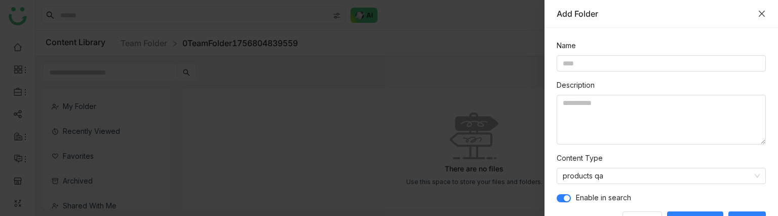
click at [760, 15] on icon "Close" at bounding box center [761, 14] width 6 height 6
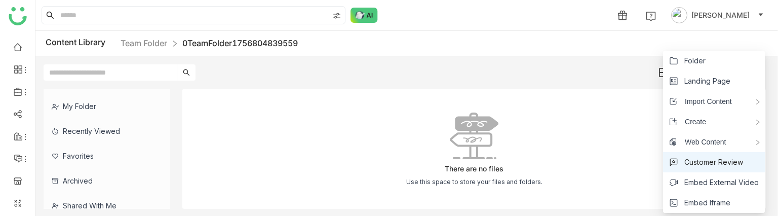
drag, startPoint x: 719, startPoint y: 159, endPoint x: 725, endPoint y: 163, distance: 6.8
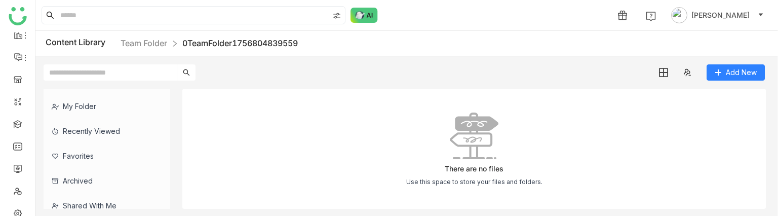
click at [731, 46] on div "Content Library Team Folder 0TeamFolder1756804839559" at bounding box center [406, 43] width 742 height 25
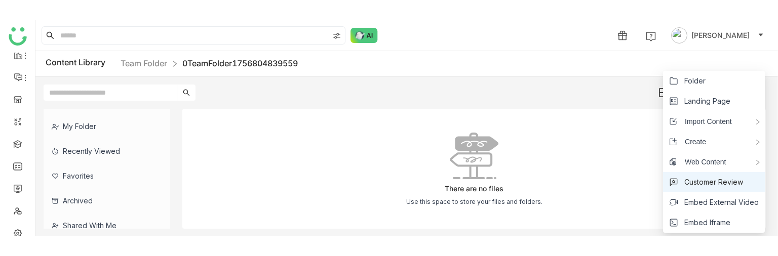
scroll to position [0, 0]
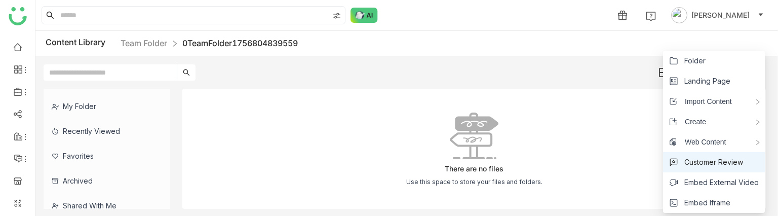
click at [717, 164] on span "Customer Review" at bounding box center [713, 161] width 59 height 11
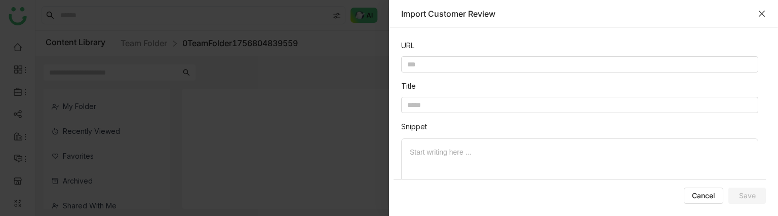
click at [762, 18] on button "Close" at bounding box center [761, 14] width 8 height 8
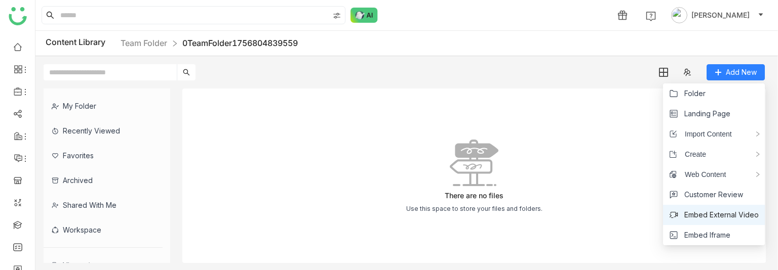
click at [713, 215] on span "Embed External Video" at bounding box center [721, 215] width 74 height 11
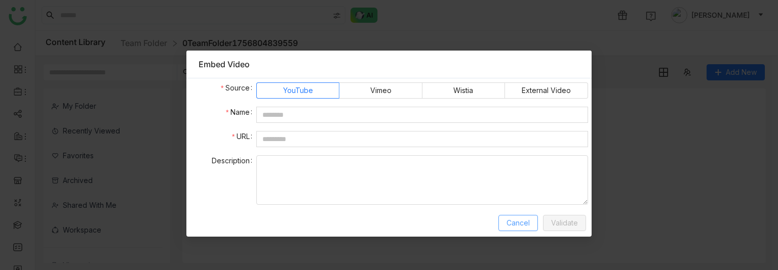
click at [531, 215] on button "Cancel" at bounding box center [517, 223] width 39 height 16
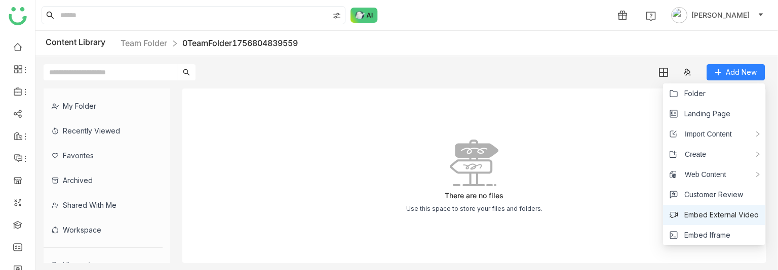
click at [713, 215] on span "Embed External Video" at bounding box center [721, 215] width 74 height 11
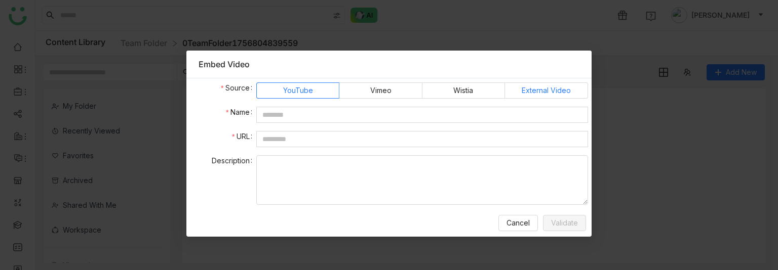
click at [543, 96] on span "External Video" at bounding box center [545, 90] width 49 height 15
click at [460, 88] on span "Wistia" at bounding box center [463, 90] width 20 height 15
drag, startPoint x: 395, startPoint y: 94, endPoint x: 294, endPoint y: 89, distance: 101.9
click at [294, 89] on nz-radio-group "YouTube Vimeo Wistia External Video" at bounding box center [421, 91] width 331 height 16
click at [294, 89] on span "YouTube" at bounding box center [298, 90] width 30 height 15
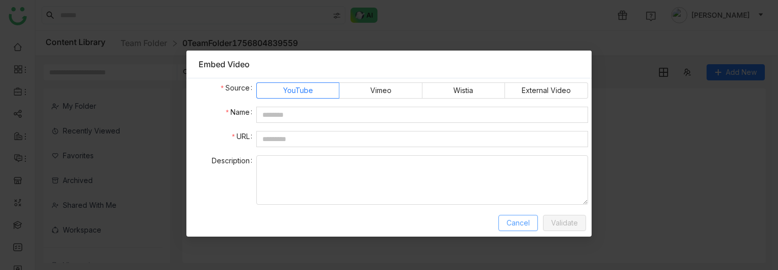
click at [517, 215] on span "Cancel" at bounding box center [517, 223] width 23 height 11
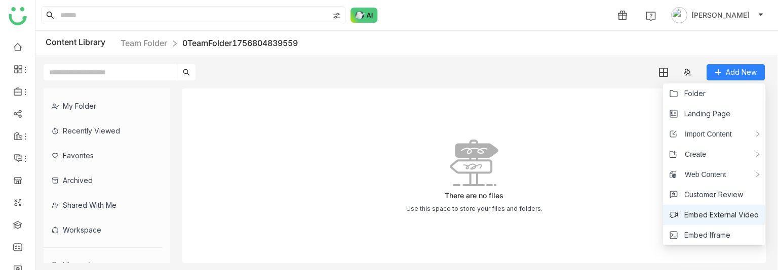
click at [699, 214] on span "Embed External Video" at bounding box center [721, 215] width 74 height 11
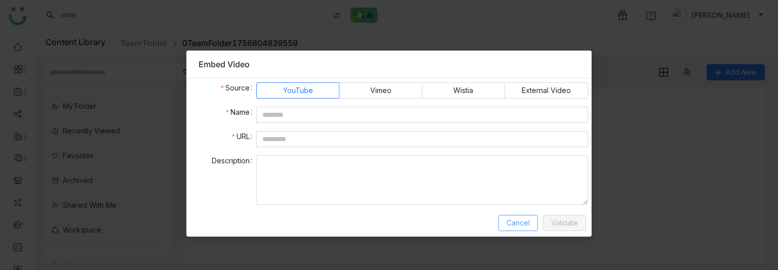
click at [520, 215] on button "Cancel" at bounding box center [517, 223] width 39 height 16
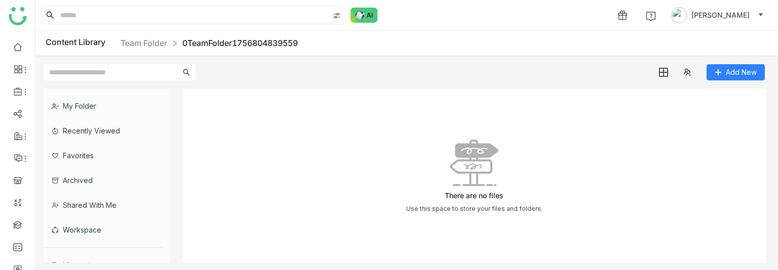
drag, startPoint x: 725, startPoint y: 71, endPoint x: 412, endPoint y: 142, distance: 320.8
click at [412, 142] on div "There are no files Use this space to store your files and folders." at bounding box center [473, 176] width 583 height 175
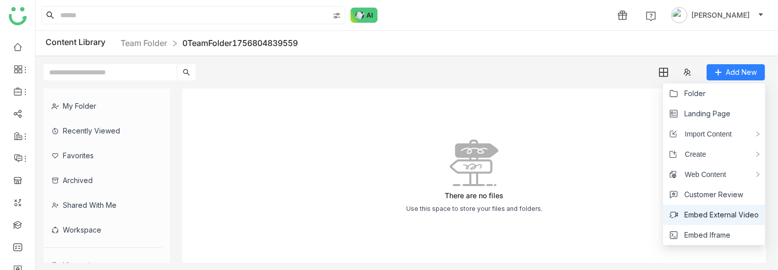
click at [725, 215] on span "Embed External Video" at bounding box center [721, 215] width 74 height 11
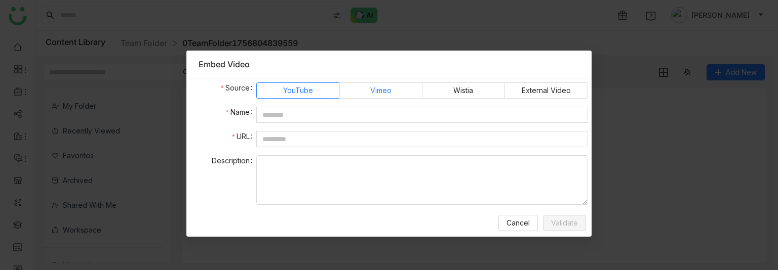
click at [372, 84] on span "Vimeo" at bounding box center [380, 90] width 21 height 15
click at [454, 87] on span "Wistia" at bounding box center [463, 90] width 20 height 15
click at [541, 87] on span "External Video" at bounding box center [545, 90] width 49 height 15
click at [288, 88] on span "YouTube" at bounding box center [298, 90] width 30 height 15
drag, startPoint x: 385, startPoint y: 106, endPoint x: 395, endPoint y: 89, distance: 20.0
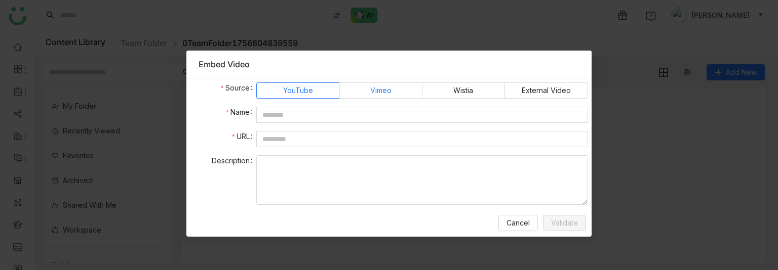
click at [395, 89] on form "Source YouTube Vimeo Wistia External Video Name URL Description" at bounding box center [388, 144] width 397 height 123
click at [395, 89] on label "Vimeo" at bounding box center [380, 91] width 83 height 16
click at [516, 215] on span "Cancel" at bounding box center [517, 223] width 23 height 11
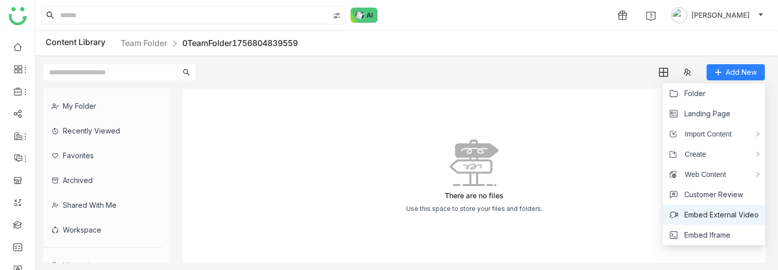
click at [698, 206] on li "Embed External Video" at bounding box center [714, 215] width 102 height 20
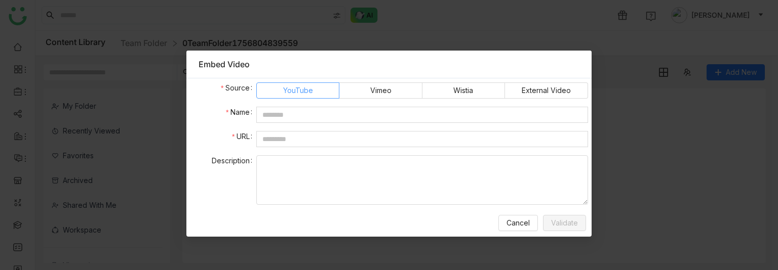
click at [306, 90] on span "YouTube" at bounding box center [298, 90] width 30 height 15
click at [365, 94] on label "Vimeo" at bounding box center [380, 91] width 83 height 16
click at [296, 88] on span "YouTube" at bounding box center [298, 90] width 30 height 15
click at [377, 85] on span "Vimeo" at bounding box center [380, 90] width 21 height 15
click at [468, 89] on span "Wistia" at bounding box center [463, 90] width 20 height 15
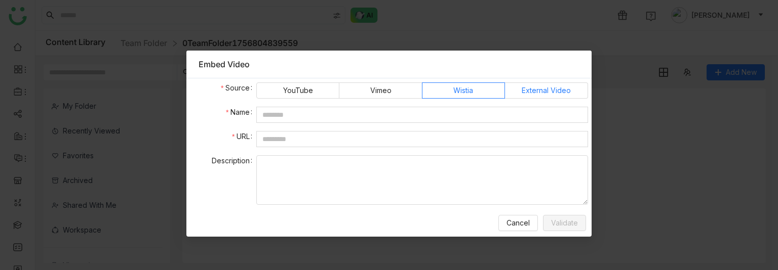
click at [537, 91] on span "External Video" at bounding box center [545, 90] width 49 height 15
click at [288, 91] on span "YouTube" at bounding box center [298, 90] width 30 height 15
click at [282, 95] on span at bounding box center [298, 90] width 82 height 15
click at [389, 85] on span "Vimeo" at bounding box center [380, 90] width 21 height 15
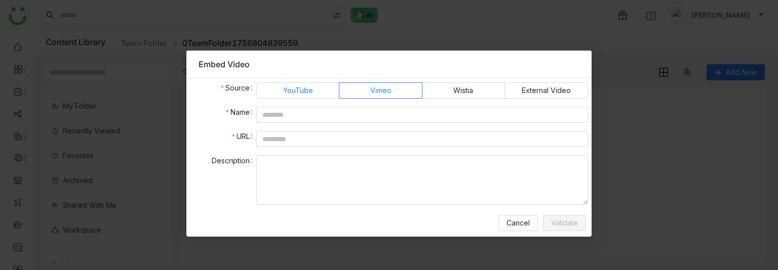
drag, startPoint x: 0, startPoint y: 260, endPoint x: 282, endPoint y: 95, distance: 326.3
click at [282, 95] on label "YouTube" at bounding box center [297, 91] width 83 height 16
click at [459, 95] on span "Wistia" at bounding box center [463, 90] width 20 height 15
click at [304, 95] on span "YouTube" at bounding box center [298, 90] width 30 height 15
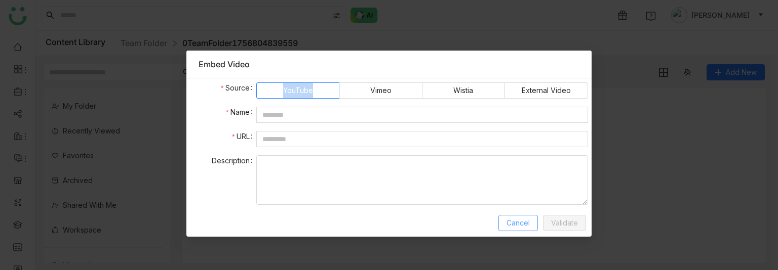
click at [518, 215] on button "Cancel" at bounding box center [517, 223] width 39 height 16
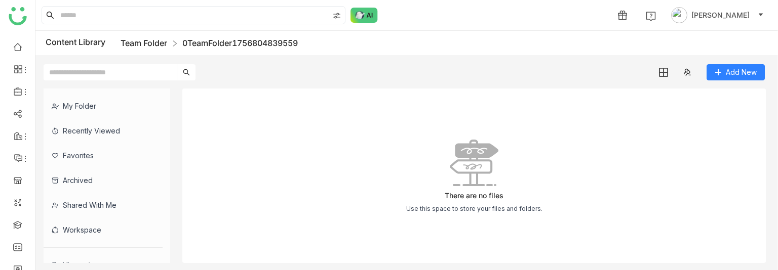
click at [140, 45] on link "Team Folder" at bounding box center [143, 43] width 47 height 10
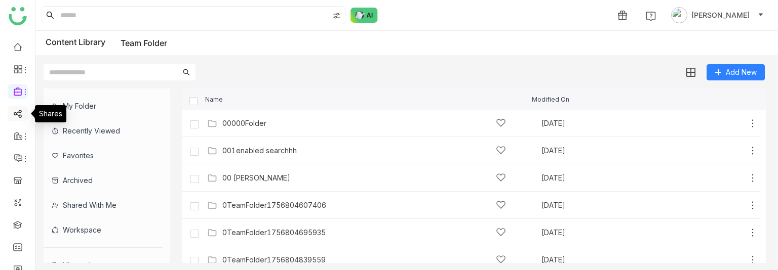
click at [17, 114] on link at bounding box center [17, 113] width 9 height 9
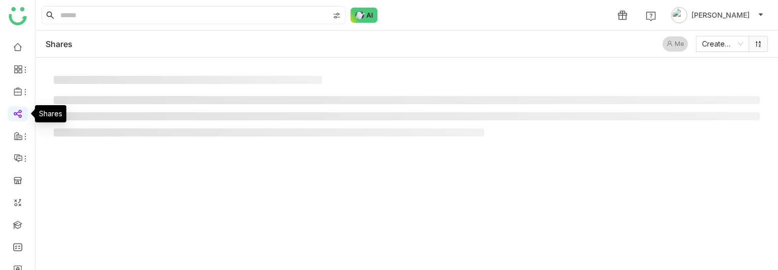
click at [17, 114] on link at bounding box center [17, 113] width 9 height 9
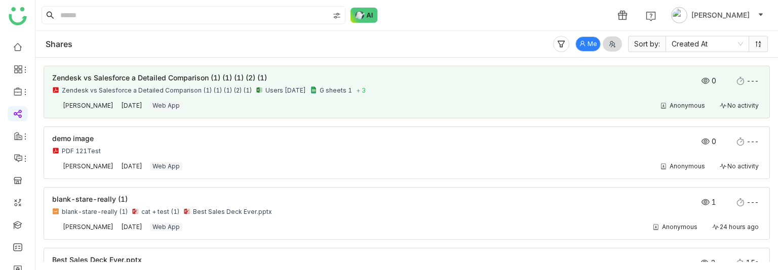
click at [427, 90] on div "Zendesk vs Salesforce a Detailed Comparison (1) (1) (1) (2) (1) Users 08-20-202…" at bounding box center [335, 91] width 567 height 8
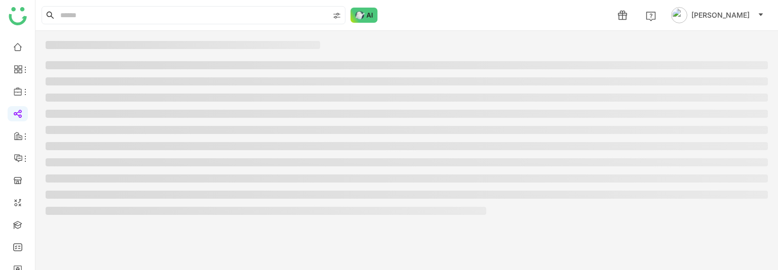
click at [427, 90] on ul at bounding box center [407, 138] width 722 height 154
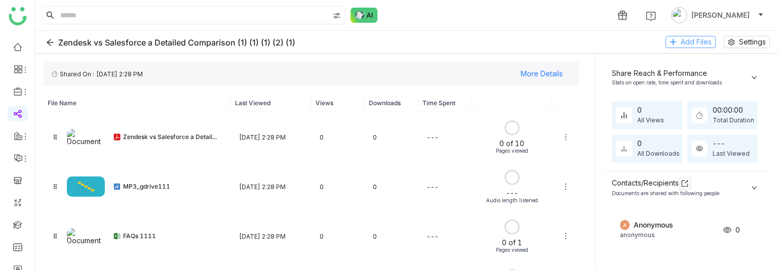
click at [688, 40] on span "Add Files" at bounding box center [695, 41] width 31 height 11
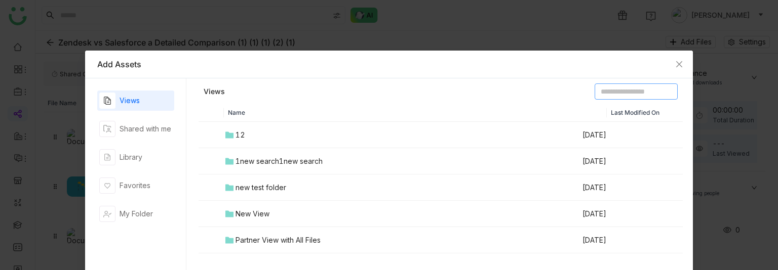
click at [594, 91] on input at bounding box center [635, 92] width 83 height 16
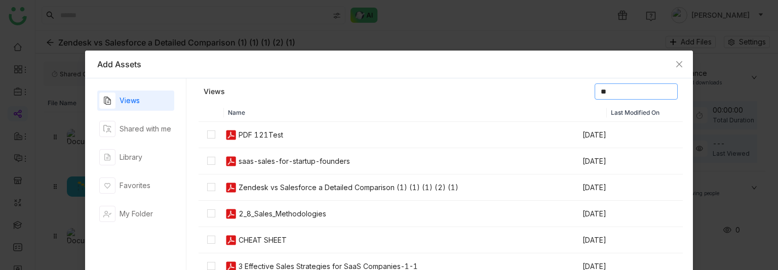
type input "*"
type input "***"
click at [680, 62] on span "Close" at bounding box center [678, 64] width 27 height 27
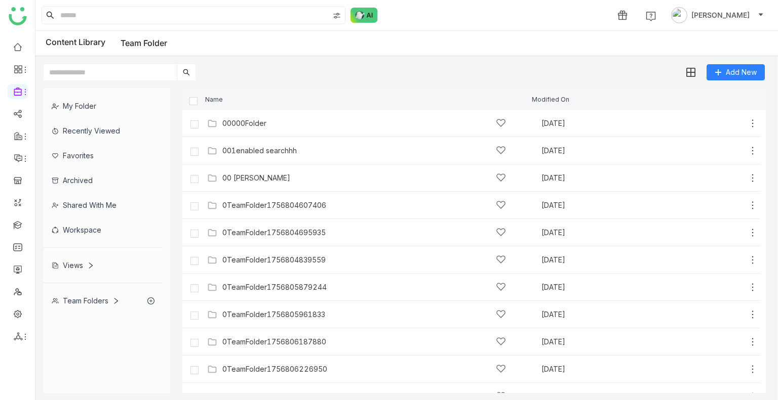
click at [119, 74] on input "text" at bounding box center [110, 72] width 133 height 16
type input "*****"
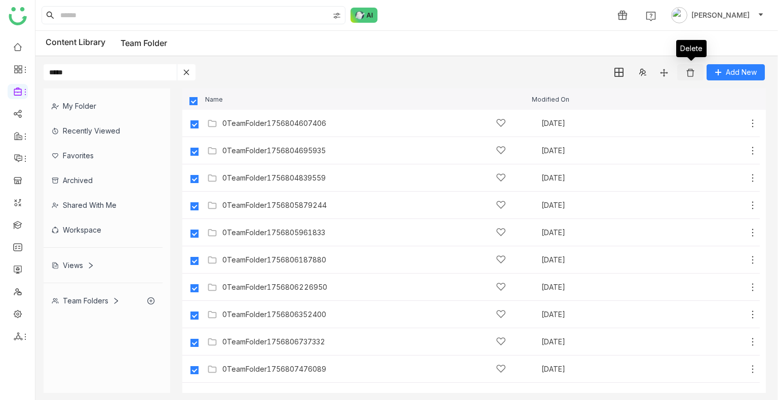
click at [693, 65] on button at bounding box center [690, 72] width 26 height 16
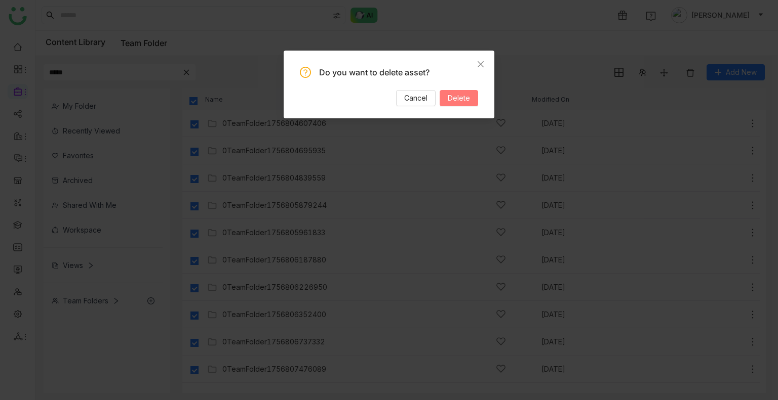
click at [464, 97] on span "Delete" at bounding box center [459, 98] width 22 height 11
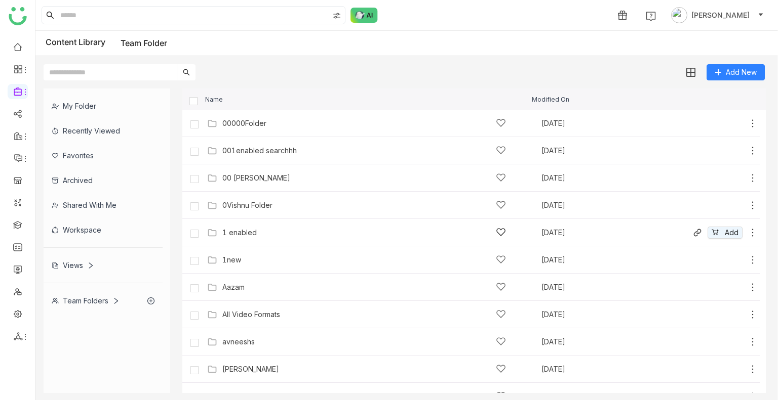
click at [258, 215] on div "1 enabled" at bounding box center [364, 232] width 284 height 11
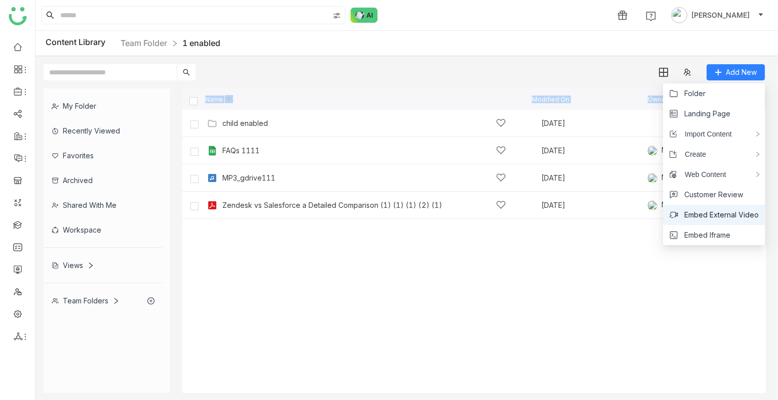
click at [709, 212] on span "Embed External Video" at bounding box center [721, 215] width 74 height 11
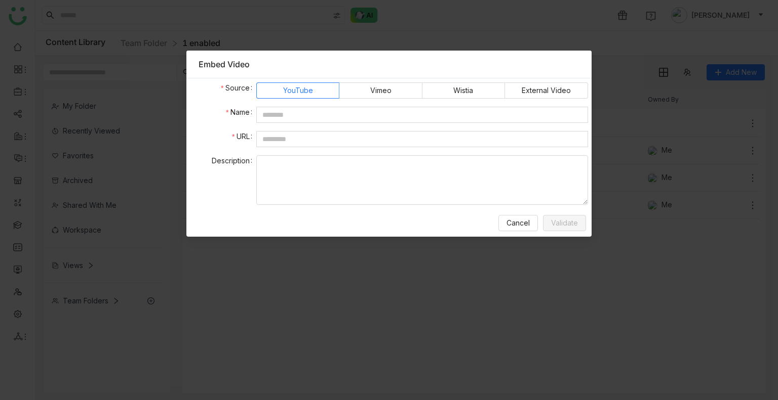
drag, startPoint x: 294, startPoint y: 84, endPoint x: 339, endPoint y: 364, distance: 283.2
click at [339, 215] on nz-modal-container "Embed Video Source YouTube Vimeo Wistia External Video Name URL Description Can…" at bounding box center [389, 200] width 778 height 400
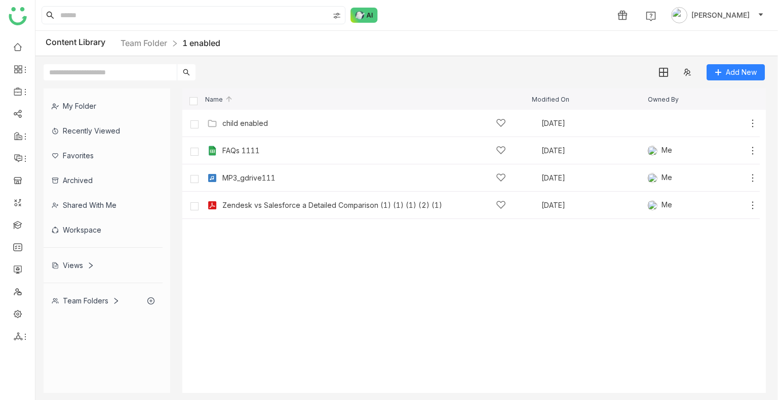
click at [599, 215] on cdk-virtual-scroll-viewport "child enabled Aug 25, 2025 Add FAQs 1111 Aug 4, 2025 Me Add MP3_gdrive111 Sep 1…" at bounding box center [473, 252] width 583 height 284
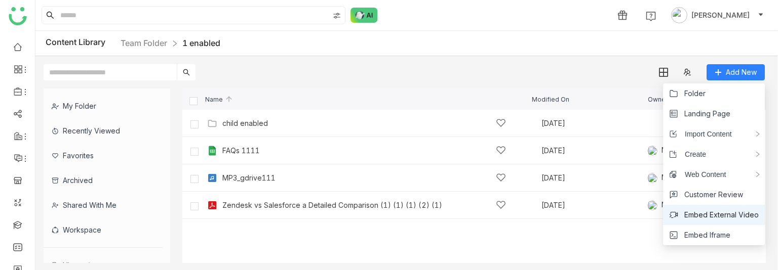
click at [723, 215] on span "Embed External Video" at bounding box center [721, 215] width 74 height 11
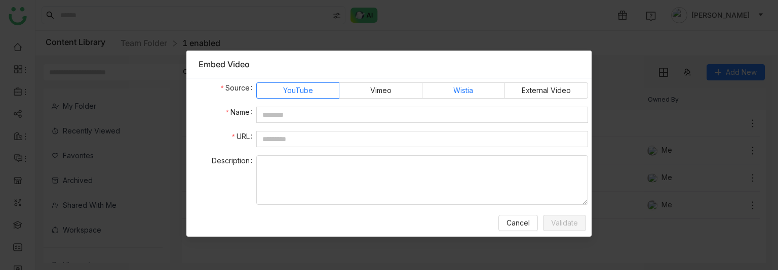
click at [485, 90] on label "Wistia" at bounding box center [463, 91] width 83 height 16
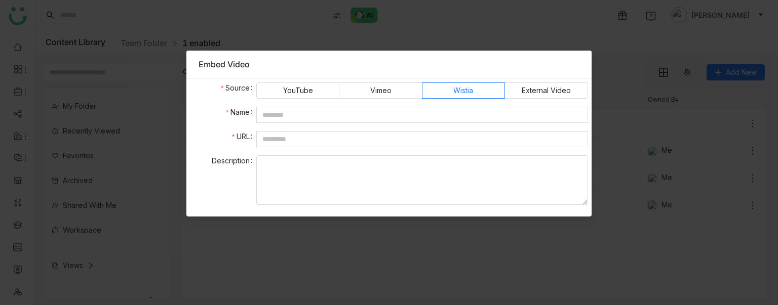
click at [472, 215] on nz-modal-container "Embed Video Source YouTube Vimeo Wistia External Video Name URL Description" at bounding box center [389, 152] width 778 height 305
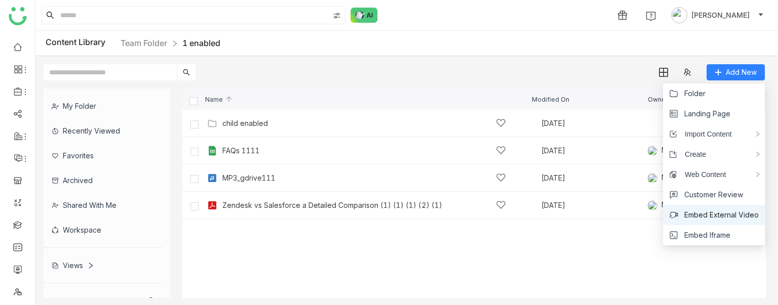
click at [707, 215] on span "Embed External Video" at bounding box center [721, 215] width 74 height 11
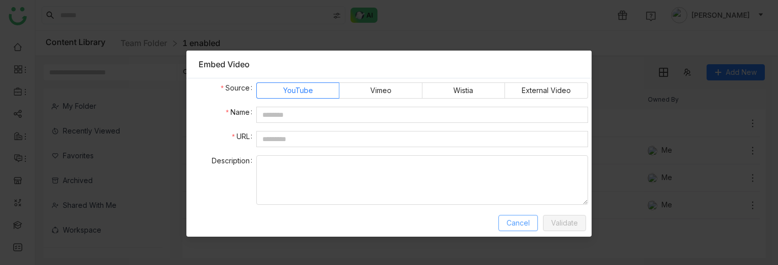
click at [520, 215] on span "Cancel" at bounding box center [517, 223] width 23 height 11
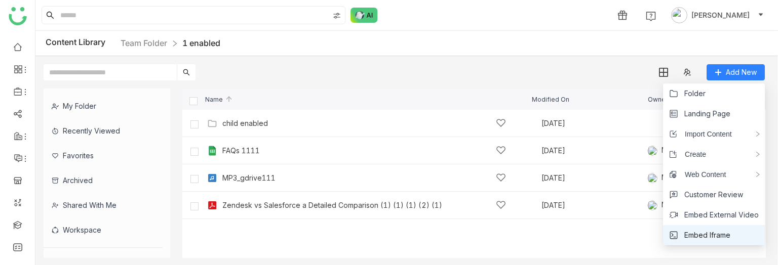
click at [722, 215] on span "Embed Iframe" at bounding box center [707, 235] width 46 height 11
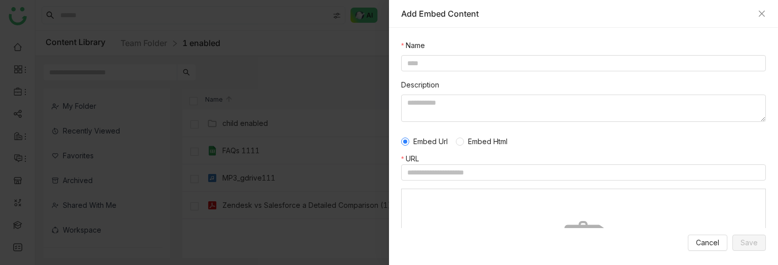
click at [768, 12] on div "Add Embed Content" at bounding box center [583, 14] width 389 height 28
click at [762, 15] on icon "Close" at bounding box center [761, 14] width 6 height 6
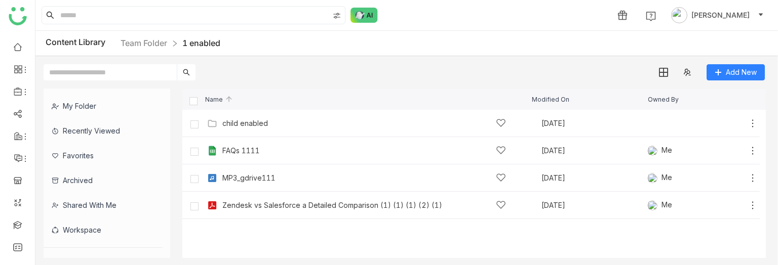
drag, startPoint x: 703, startPoint y: 231, endPoint x: 628, endPoint y: 226, distance: 75.1
click at [628, 215] on cdk-virtual-scroll-viewport "child enabled Aug 25, 2025 Add FAQs 1111 Aug 4, 2025 Me Add MP3_gdrive111 Sep 1…" at bounding box center [473, 184] width 583 height 148
drag, startPoint x: 695, startPoint y: 230, endPoint x: 724, endPoint y: 83, distance: 150.7
click at [724, 83] on div "My Folder Recently Viewed Favorites Archived Shared with me Workspace Views Tea…" at bounding box center [406, 174] width 742 height 186
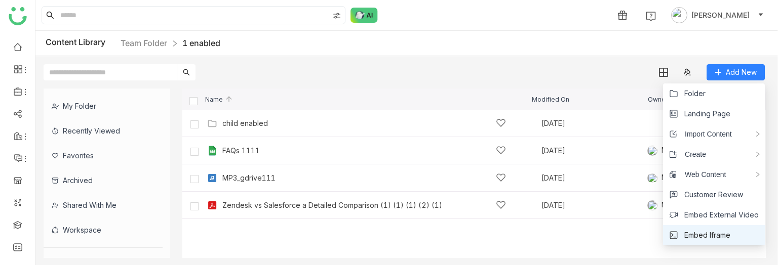
click at [705, 215] on span "Embed Iframe" at bounding box center [707, 235] width 46 height 11
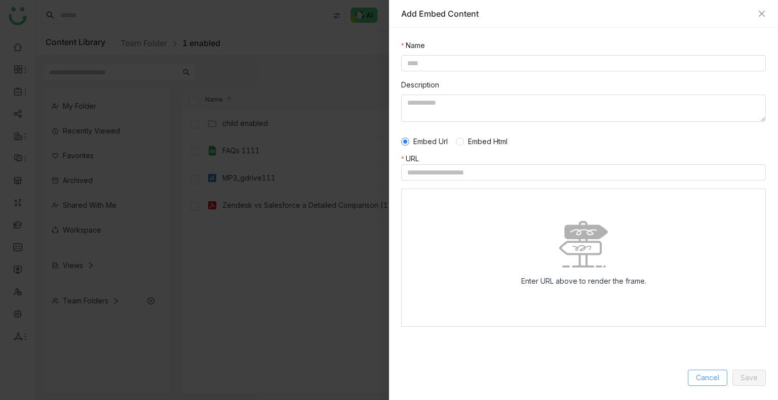
click at [699, 215] on button "Cancel" at bounding box center [707, 378] width 39 height 16
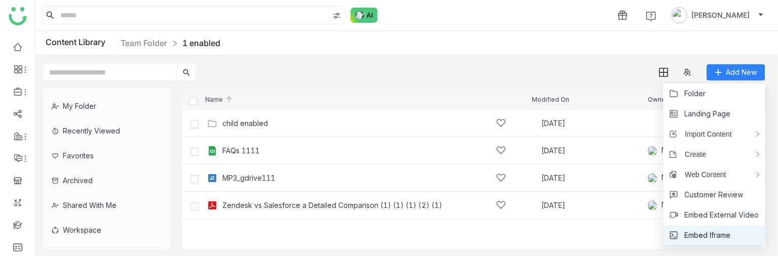
drag, startPoint x: 683, startPoint y: 236, endPoint x: 674, endPoint y: 238, distance: 9.5
drag, startPoint x: 705, startPoint y: 227, endPoint x: 697, endPoint y: 232, distance: 9.1
click at [721, 215] on li "Embed Iframe" at bounding box center [714, 235] width 102 height 20
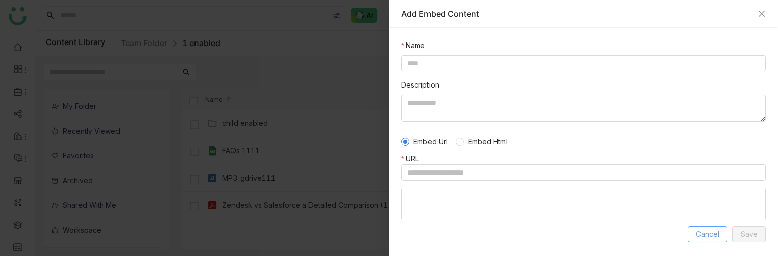
click at [713, 215] on span "Cancel" at bounding box center [707, 234] width 23 height 11
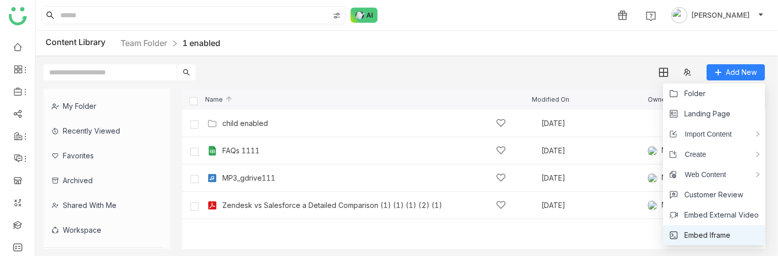
click at [697, 215] on span "Embed Iframe" at bounding box center [707, 235] width 46 height 11
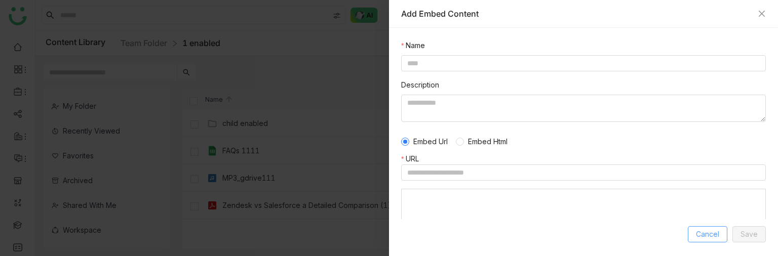
click at [697, 215] on span "Cancel" at bounding box center [707, 234] width 23 height 11
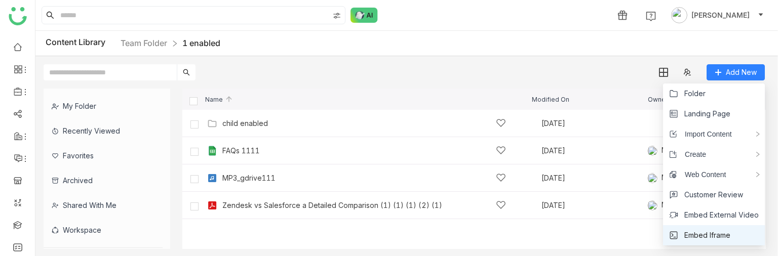
click at [706, 215] on span "Embed Iframe" at bounding box center [707, 235] width 46 height 11
